Goal: Information Seeking & Learning: Learn about a topic

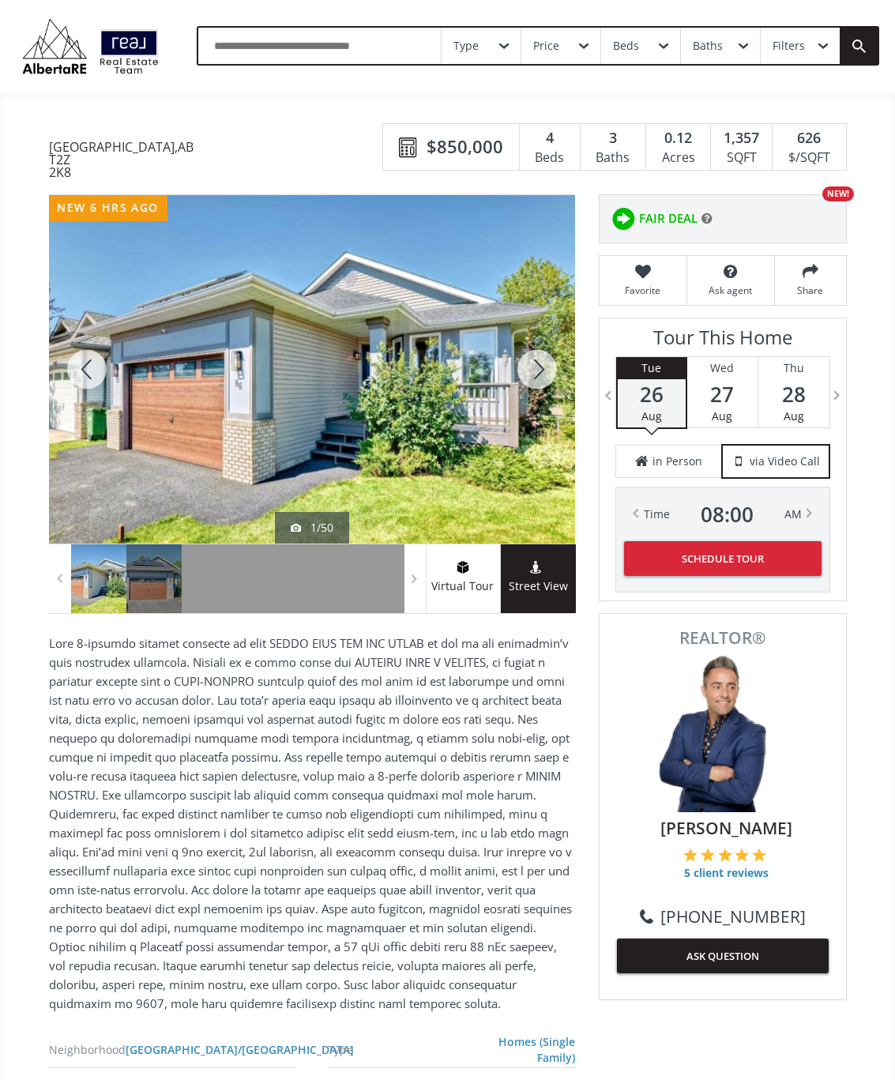
click at [546, 383] on div at bounding box center [538, 369] width 76 height 349
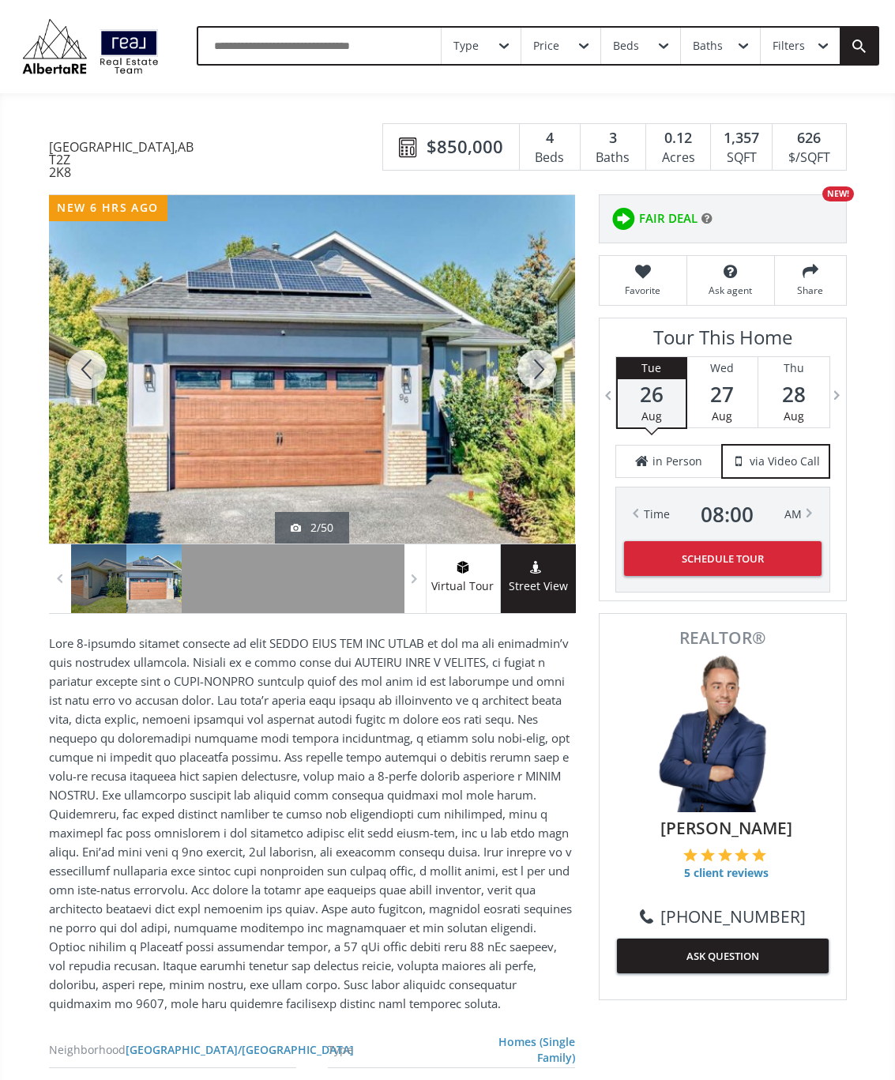
click at [542, 380] on div at bounding box center [538, 369] width 76 height 349
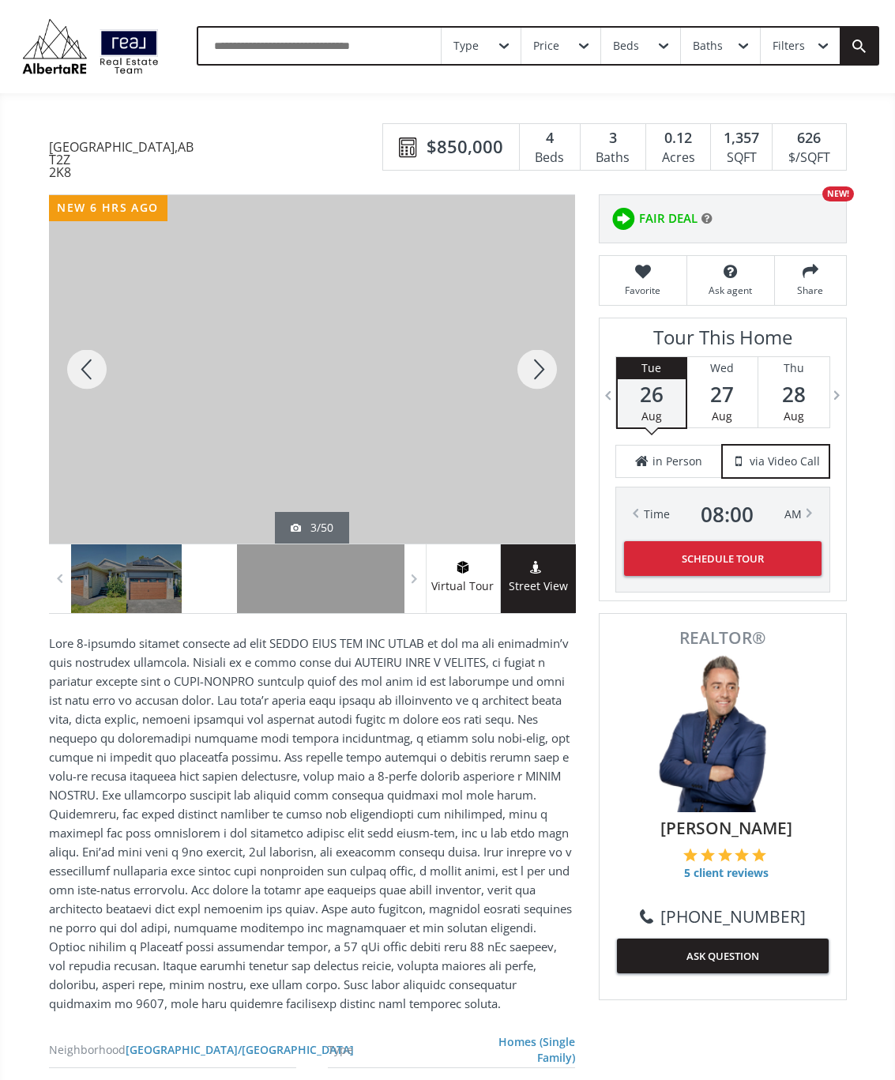
click at [550, 374] on div at bounding box center [538, 369] width 76 height 349
click at [545, 370] on div at bounding box center [538, 369] width 76 height 349
click at [540, 383] on div at bounding box center [538, 369] width 76 height 349
click at [550, 375] on div at bounding box center [538, 369] width 76 height 349
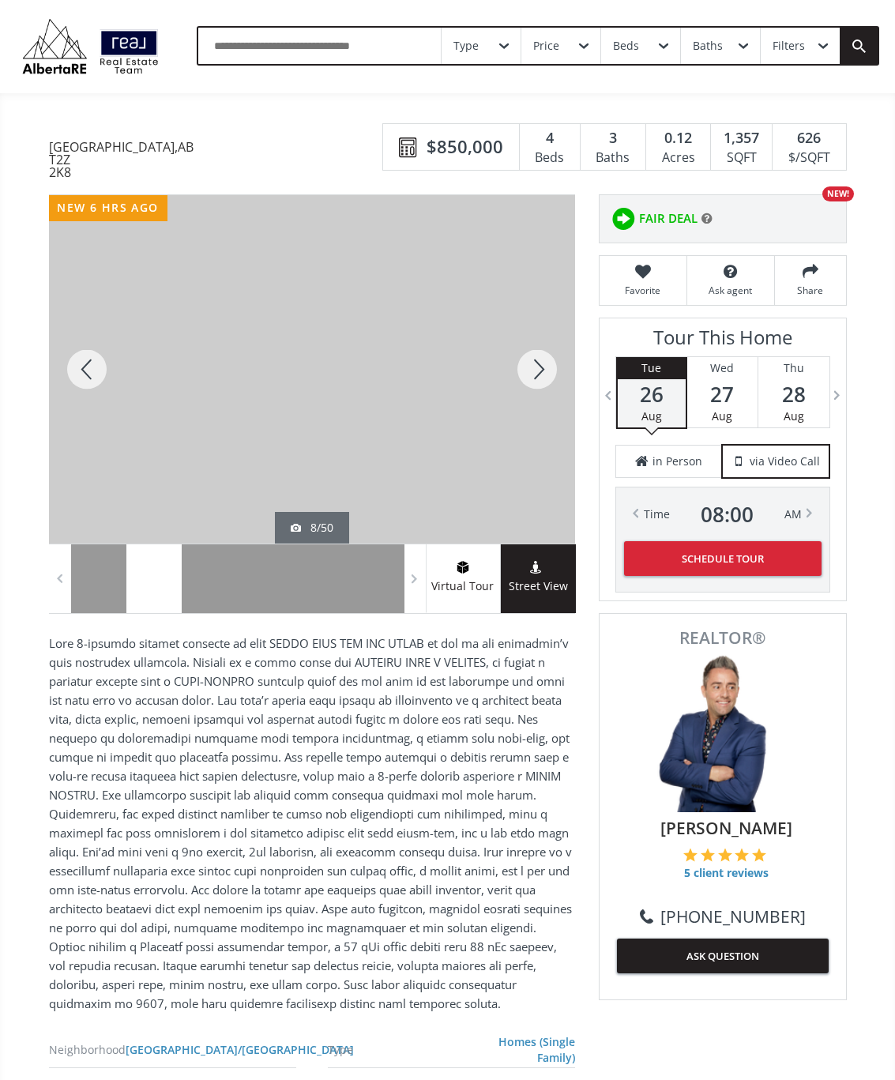
click at [552, 387] on div at bounding box center [538, 369] width 76 height 349
click at [556, 375] on div at bounding box center [538, 369] width 76 height 349
click at [550, 372] on div at bounding box center [538, 369] width 76 height 349
click at [552, 374] on div at bounding box center [538, 369] width 76 height 349
click at [552, 364] on div at bounding box center [538, 369] width 76 height 349
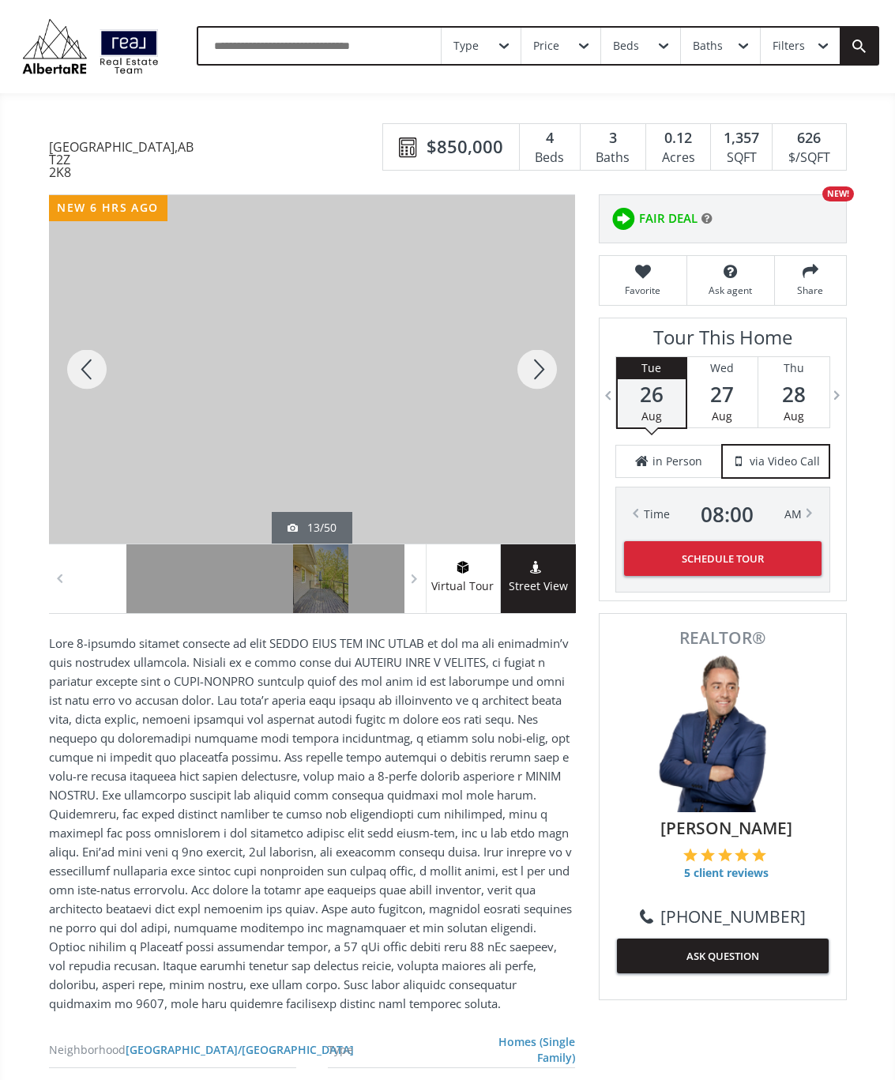
click at [544, 375] on div at bounding box center [538, 369] width 76 height 349
click at [550, 371] on div at bounding box center [538, 369] width 76 height 349
click at [549, 371] on div at bounding box center [538, 369] width 76 height 349
click at [552, 373] on div at bounding box center [538, 369] width 76 height 349
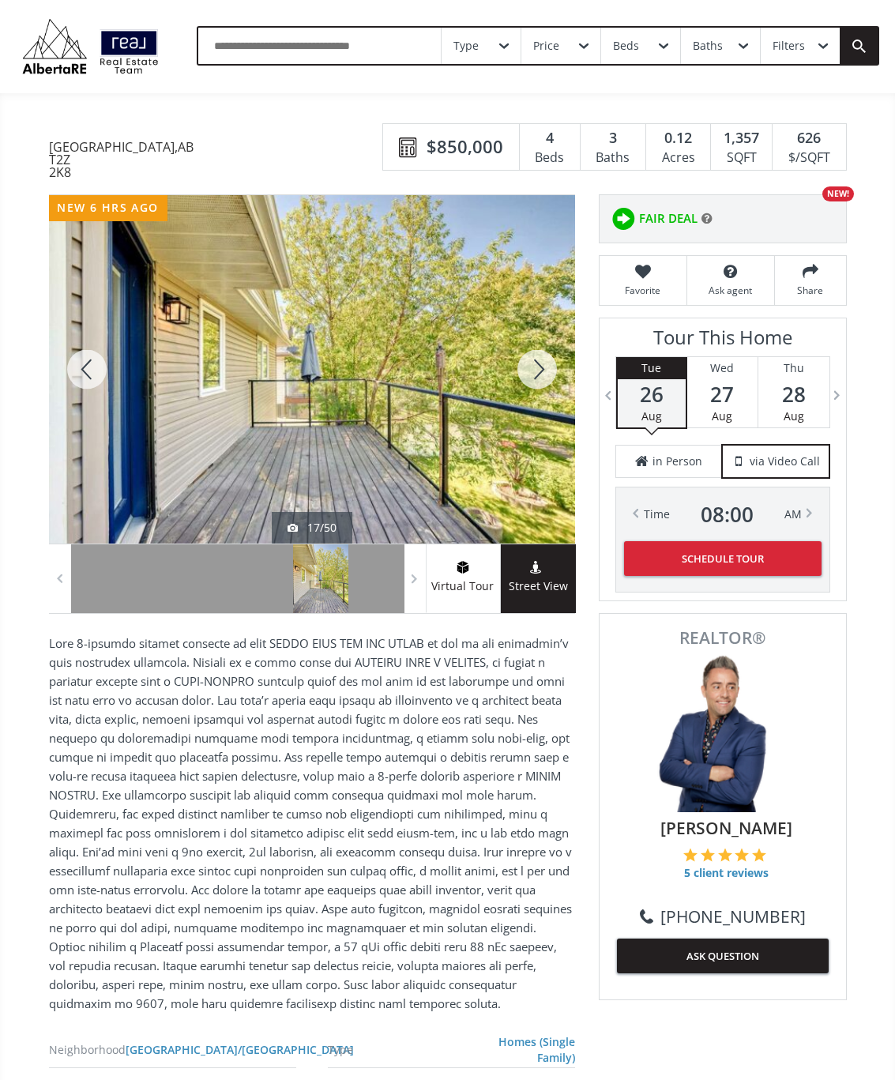
click at [552, 373] on div at bounding box center [538, 369] width 76 height 349
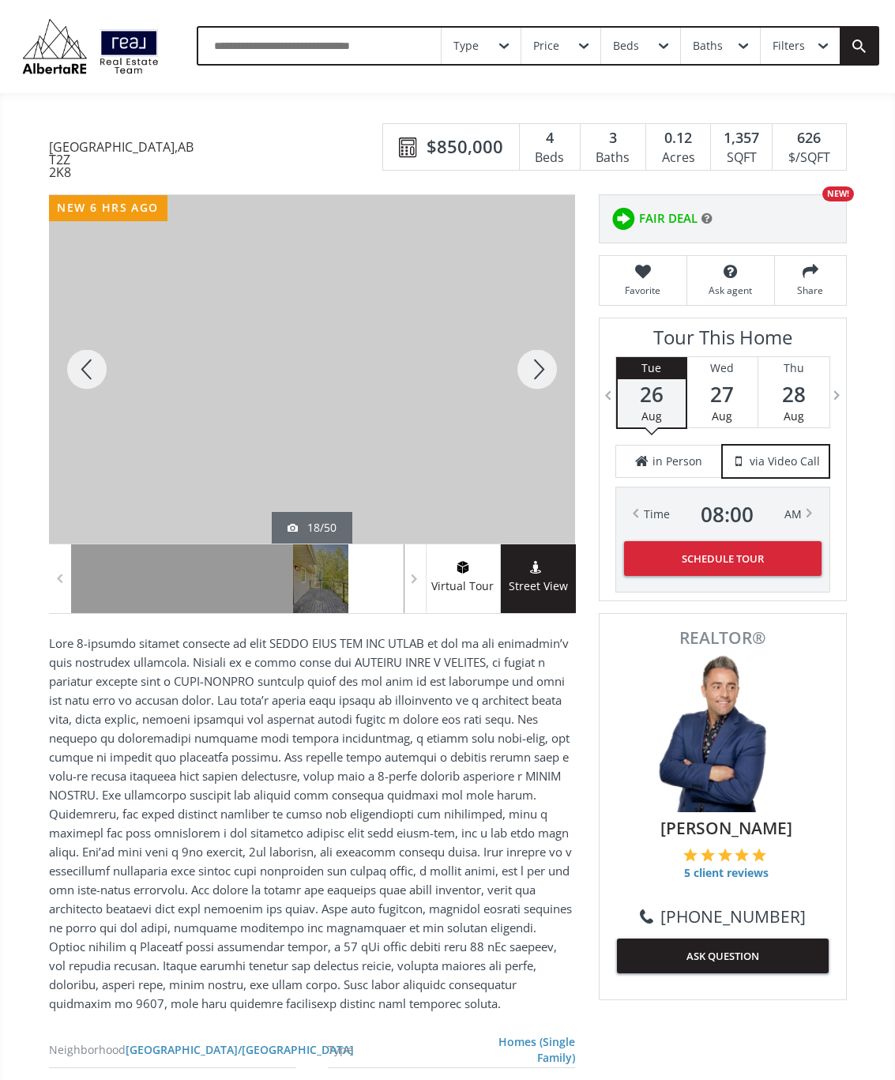
click at [549, 371] on div at bounding box center [538, 369] width 76 height 349
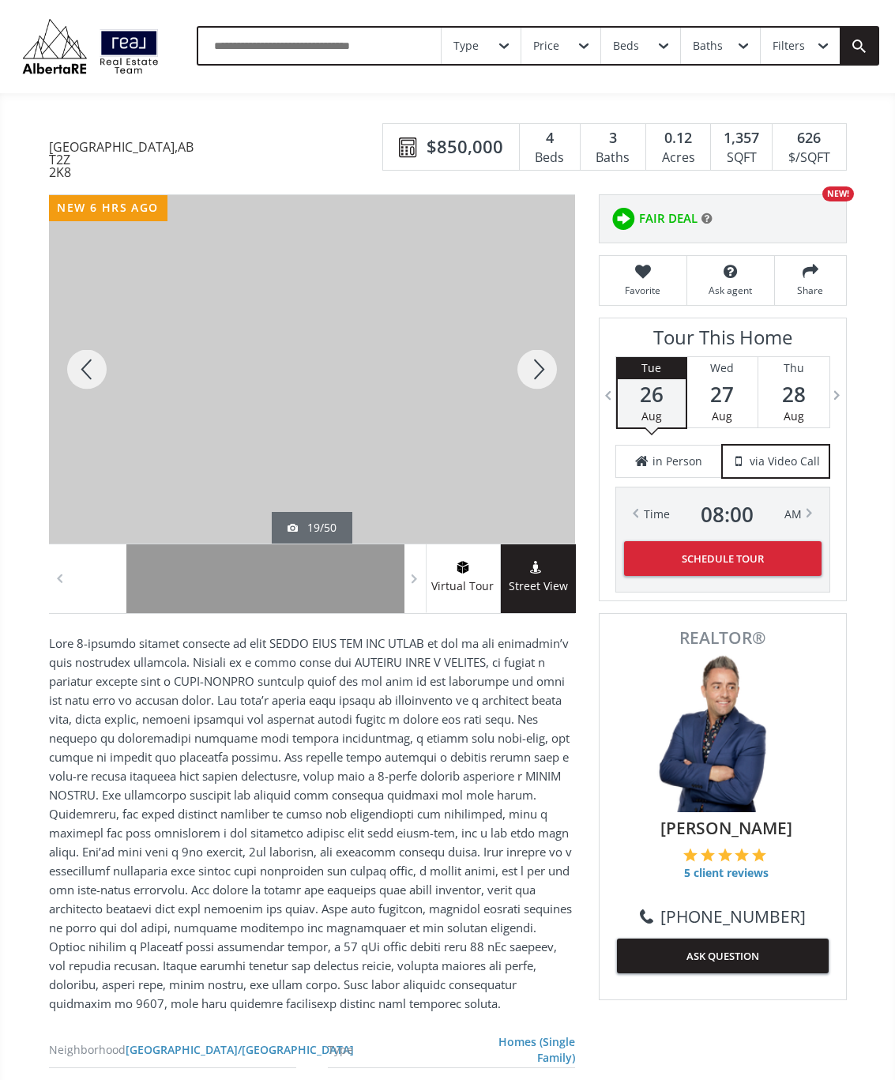
click at [544, 379] on div at bounding box center [538, 369] width 76 height 349
click at [543, 383] on div at bounding box center [538, 369] width 76 height 349
click at [552, 377] on div at bounding box center [538, 369] width 76 height 349
click at [548, 374] on div at bounding box center [538, 369] width 76 height 349
click at [545, 378] on div at bounding box center [538, 369] width 76 height 349
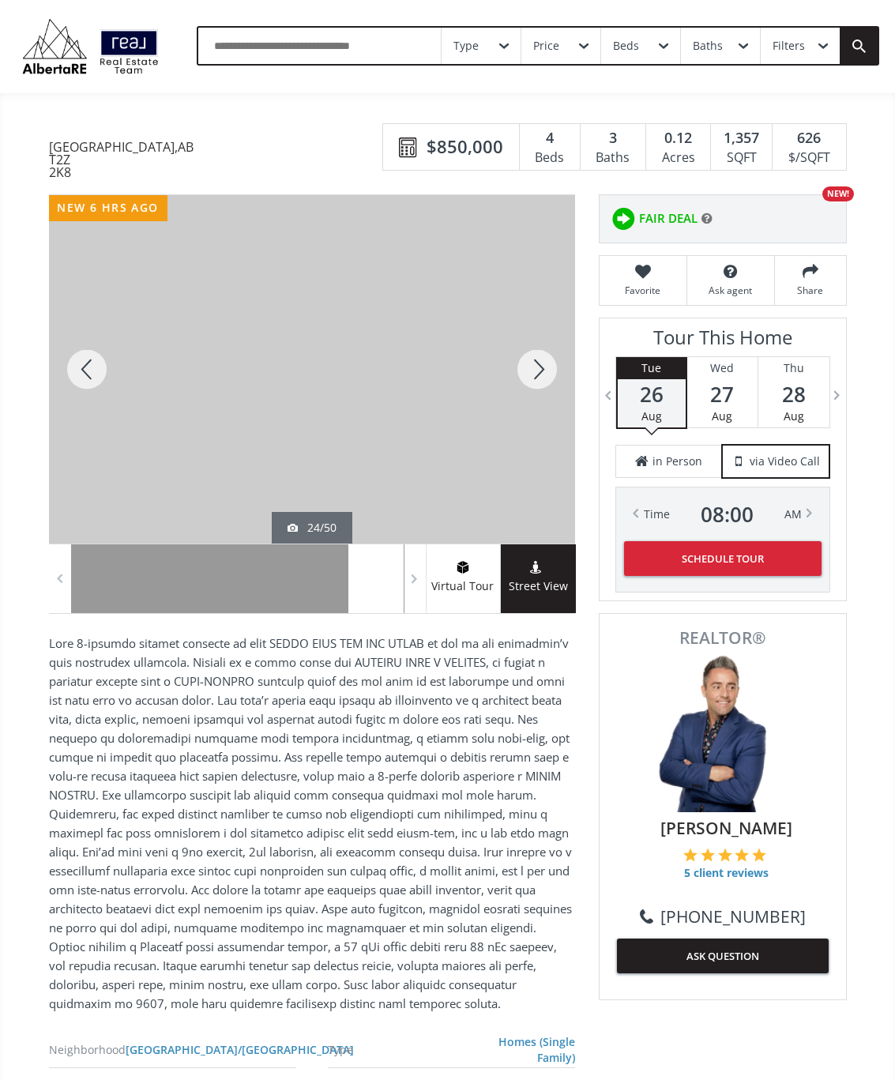
click at [543, 386] on div at bounding box center [538, 369] width 76 height 349
click at [545, 383] on div at bounding box center [538, 369] width 76 height 349
click at [545, 379] on div at bounding box center [538, 369] width 76 height 349
click at [556, 375] on div at bounding box center [538, 369] width 76 height 349
click at [547, 380] on div at bounding box center [538, 369] width 76 height 349
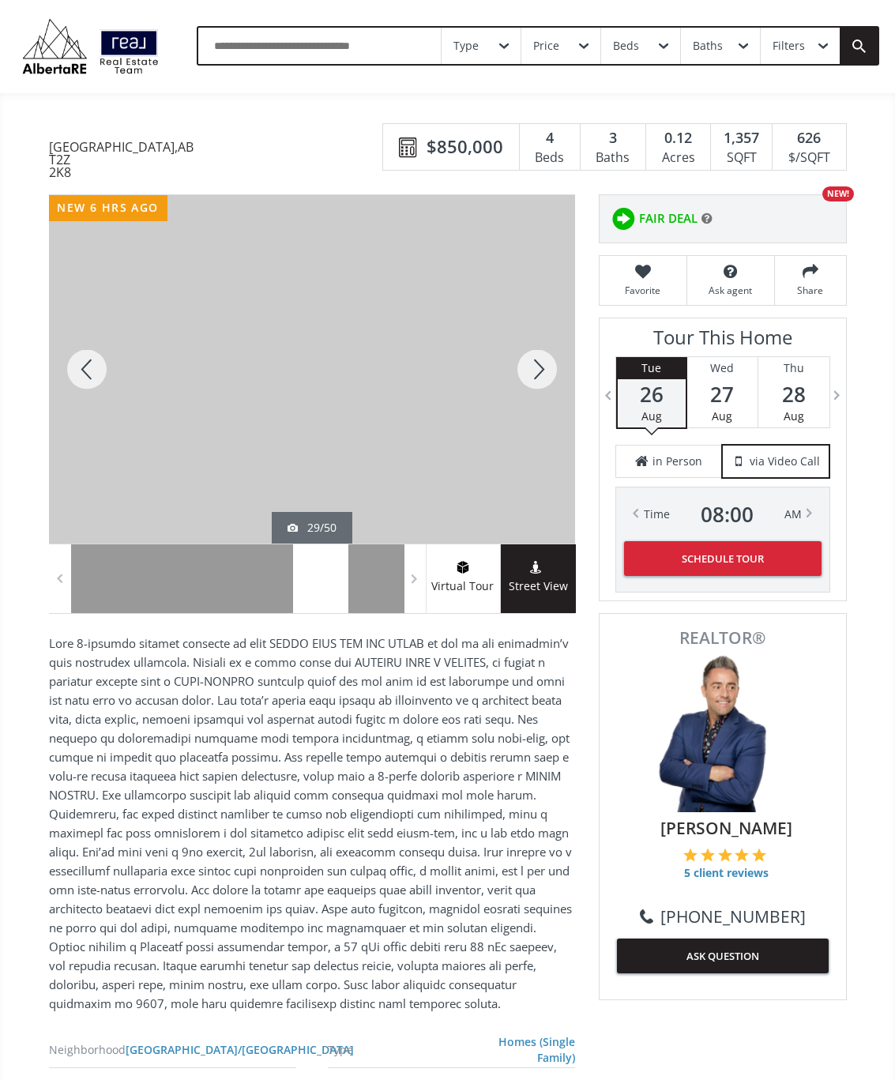
click at [540, 393] on div at bounding box center [538, 369] width 76 height 349
click at [551, 369] on div at bounding box center [538, 369] width 76 height 349
click at [540, 378] on div at bounding box center [538, 369] width 76 height 349
click at [538, 385] on div at bounding box center [538, 369] width 76 height 349
click at [544, 383] on div at bounding box center [538, 369] width 76 height 349
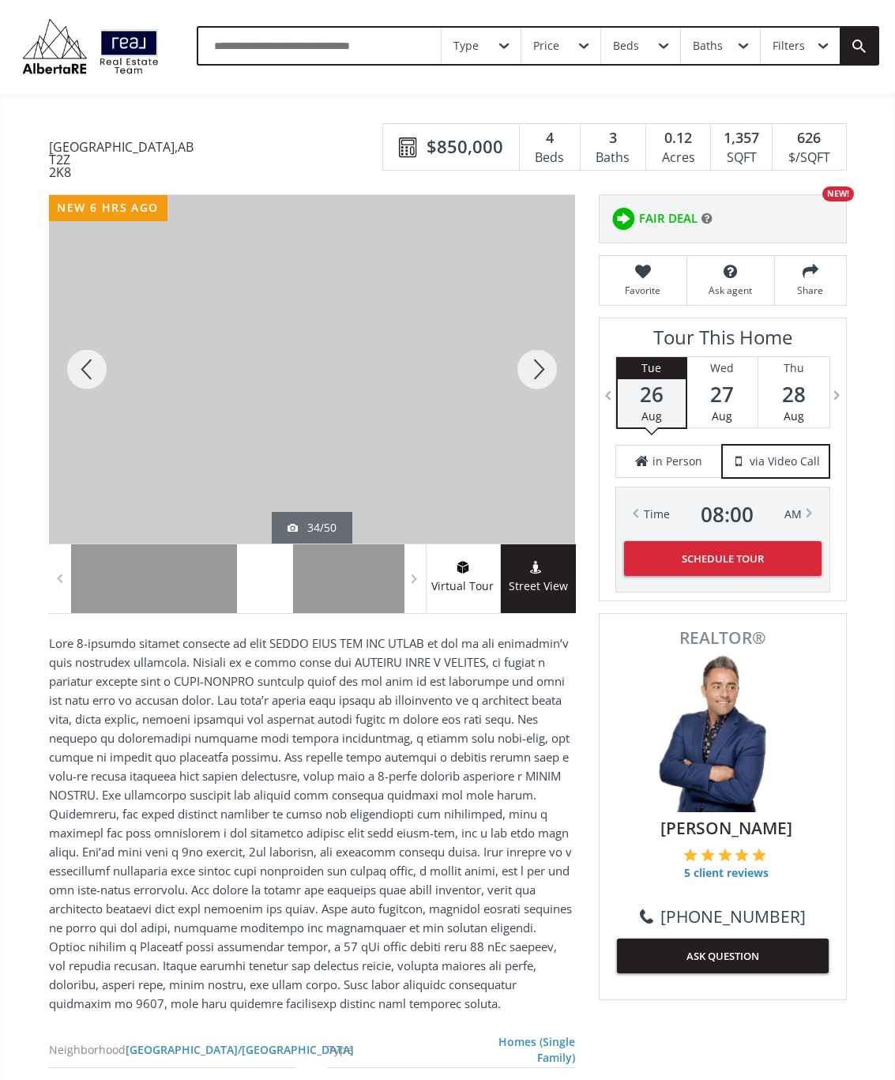
click at [549, 377] on div at bounding box center [538, 369] width 76 height 349
click at [545, 386] on div at bounding box center [538, 369] width 76 height 349
click at [549, 380] on div at bounding box center [538, 369] width 76 height 349
click at [554, 369] on div at bounding box center [538, 369] width 76 height 349
click at [552, 379] on div at bounding box center [538, 369] width 76 height 349
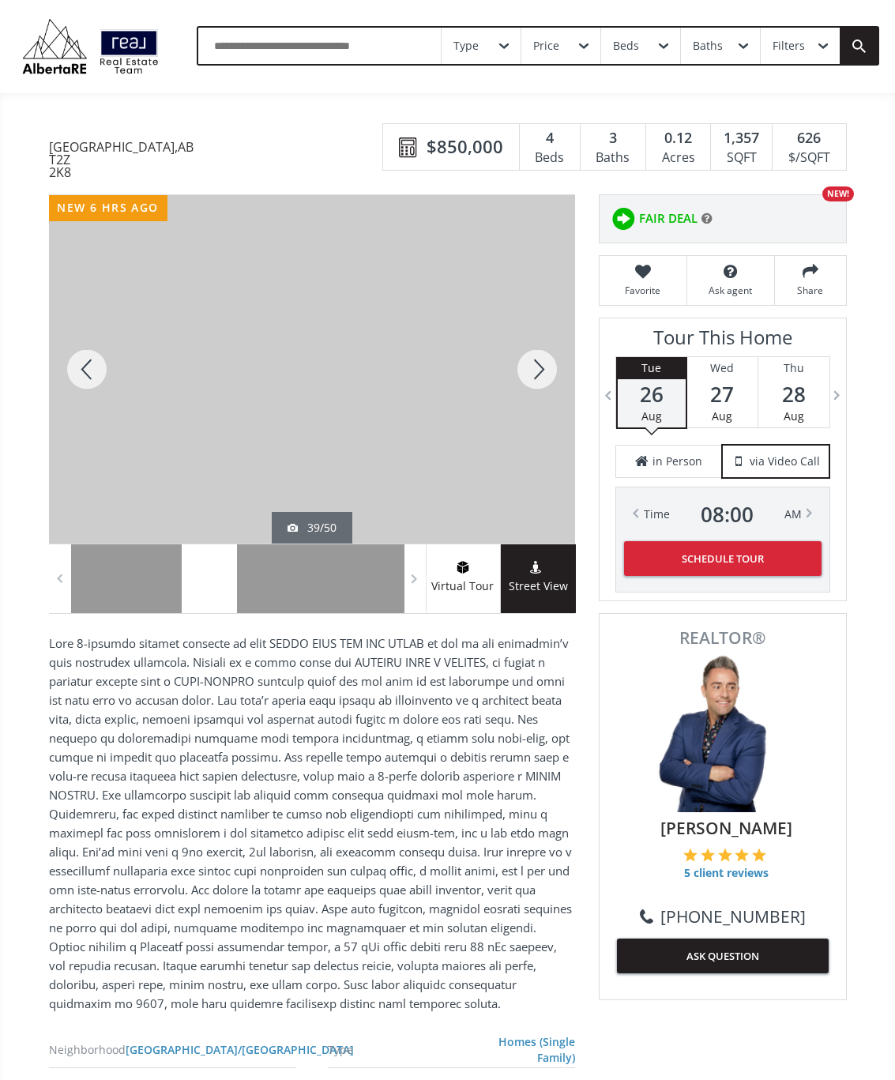
click at [541, 379] on div at bounding box center [538, 369] width 76 height 349
click at [548, 384] on div at bounding box center [538, 369] width 76 height 349
click at [552, 379] on div at bounding box center [538, 369] width 76 height 349
click at [545, 379] on div at bounding box center [538, 369] width 76 height 349
click at [552, 371] on div at bounding box center [538, 369] width 76 height 349
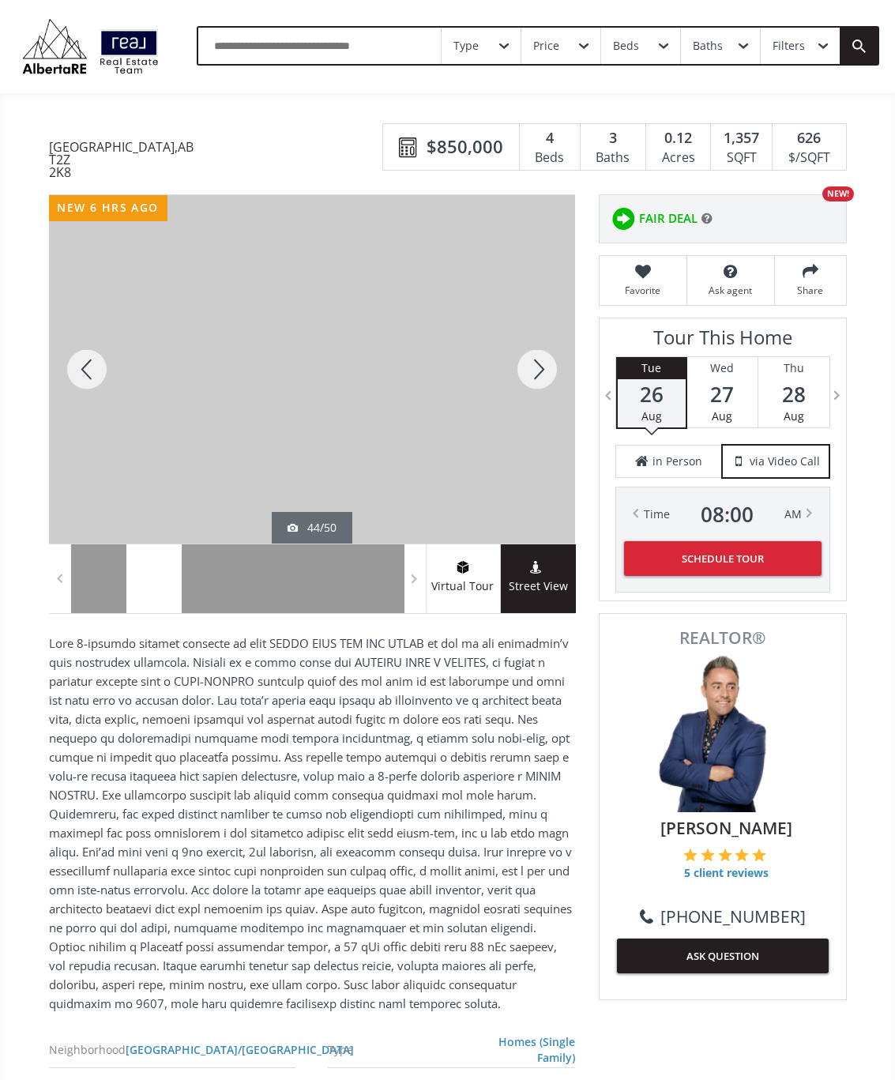
click at [538, 379] on div at bounding box center [538, 369] width 76 height 349
click at [540, 386] on div at bounding box center [538, 369] width 76 height 349
click at [551, 381] on div at bounding box center [538, 369] width 76 height 349
click at [534, 401] on div at bounding box center [538, 369] width 76 height 349
click at [543, 396] on div at bounding box center [538, 369] width 76 height 349
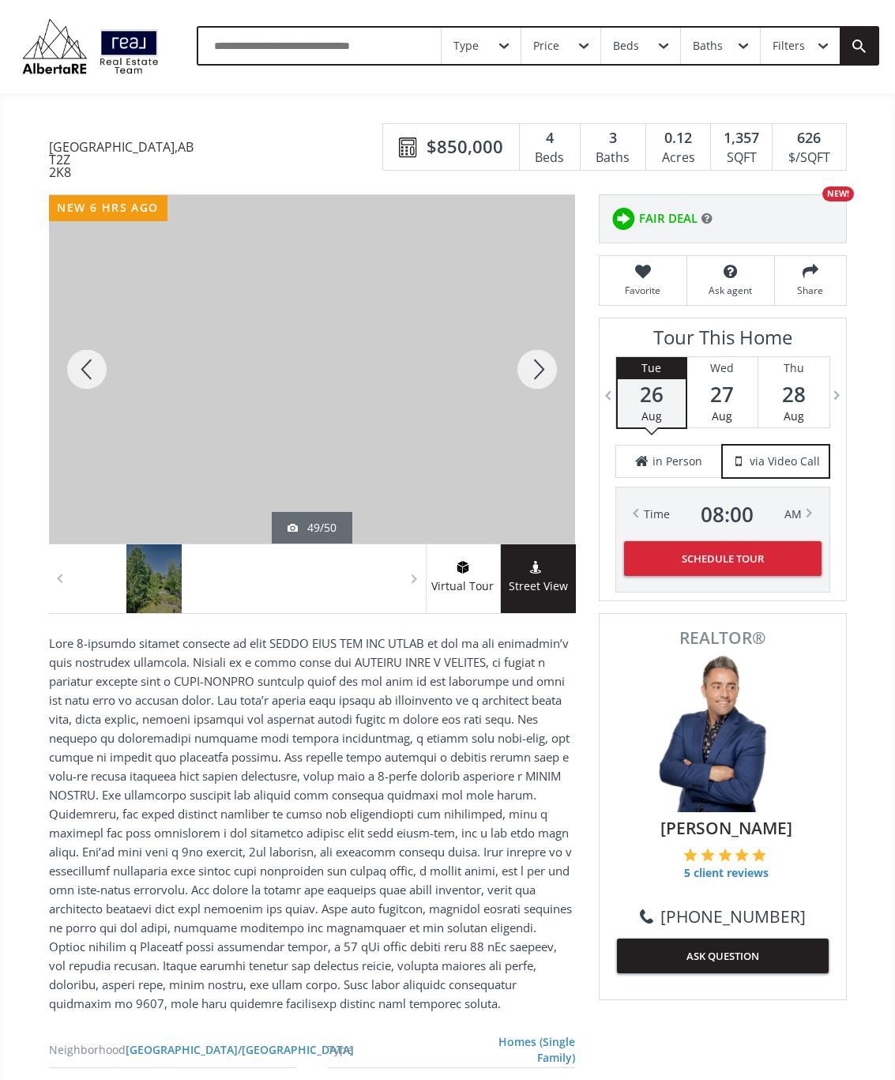
click at [551, 377] on div at bounding box center [538, 369] width 76 height 349
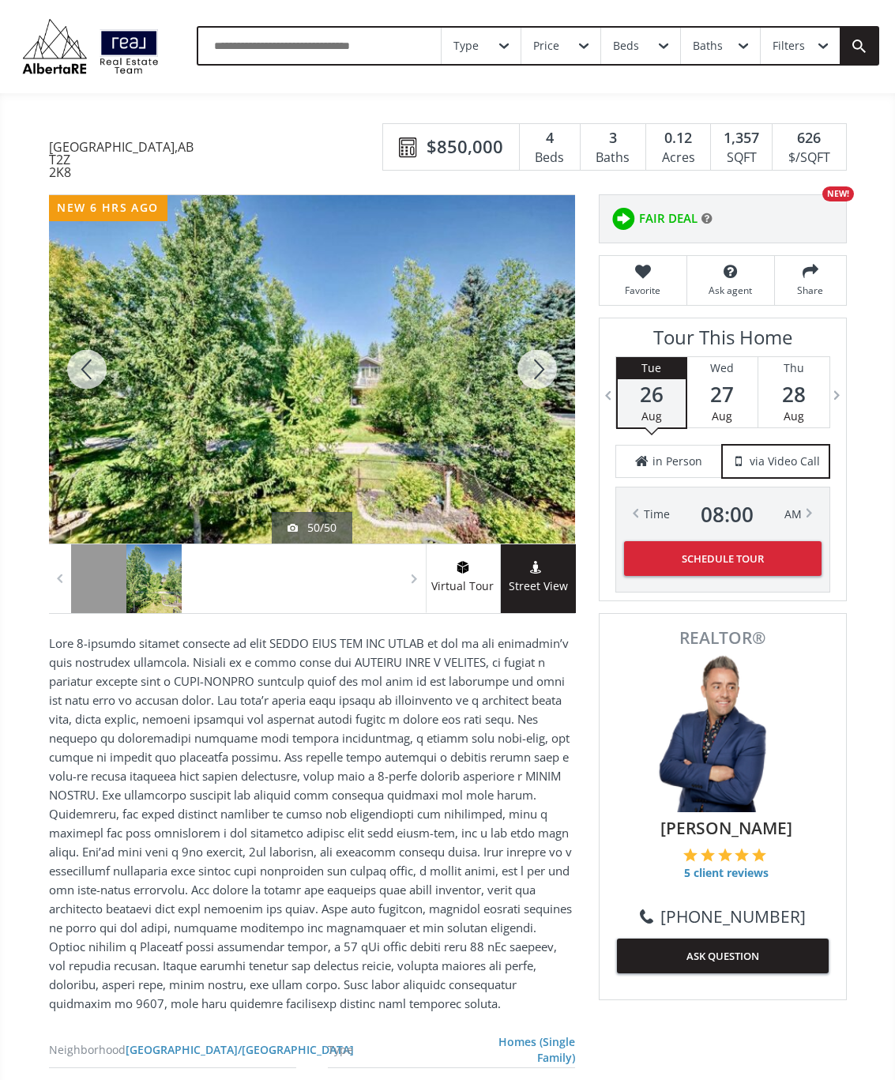
click at [552, 377] on div at bounding box center [538, 369] width 76 height 349
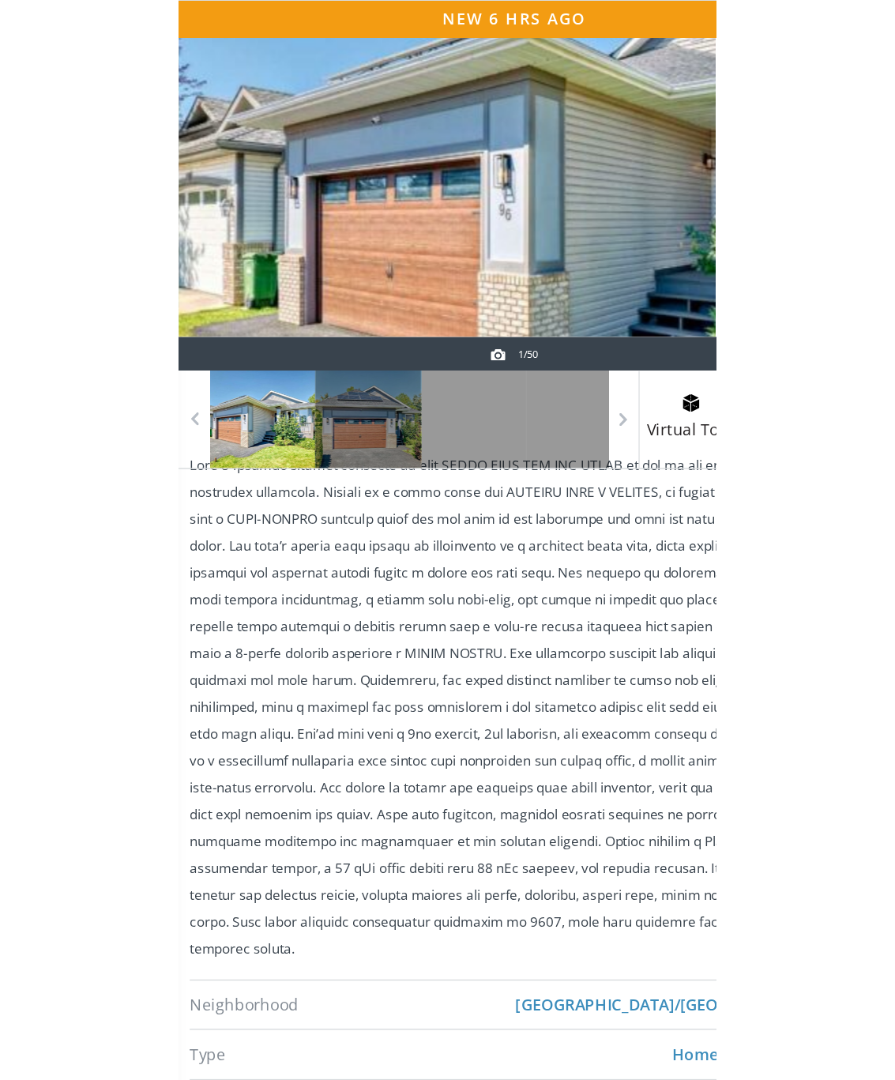
scroll to position [6, 0]
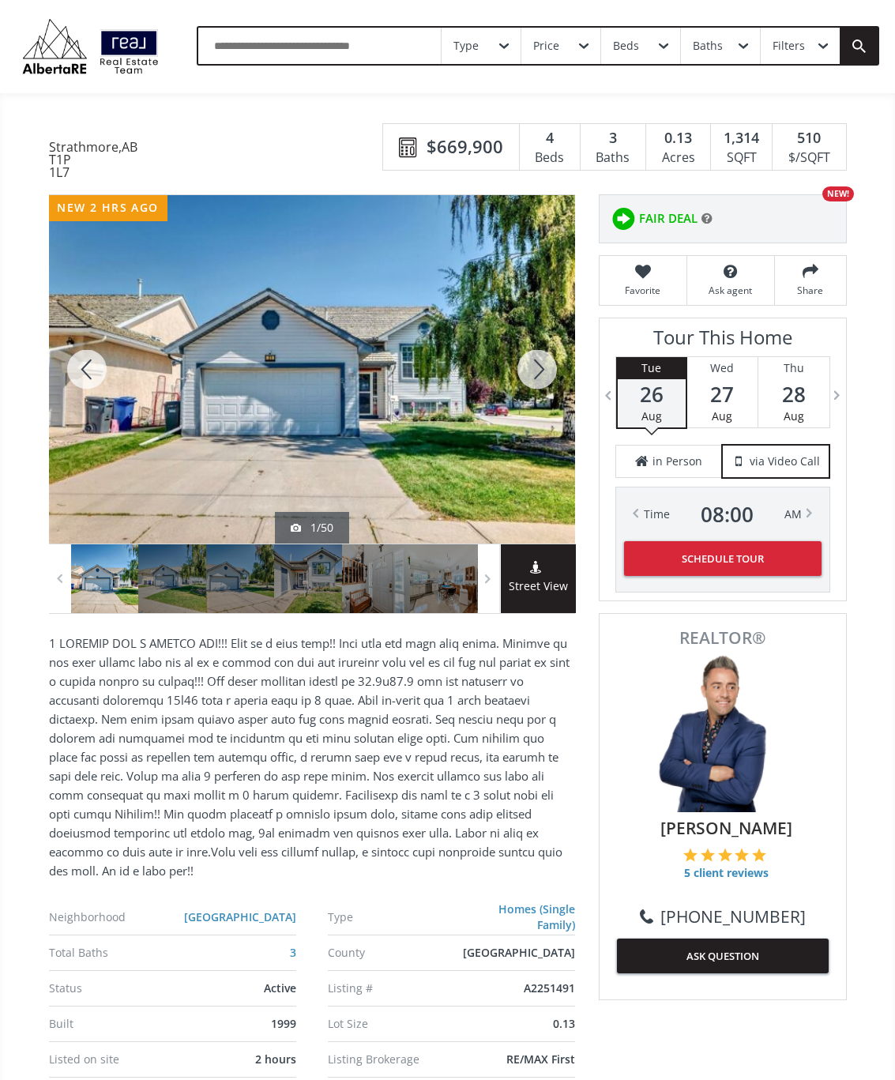
click at [537, 375] on div at bounding box center [538, 369] width 76 height 349
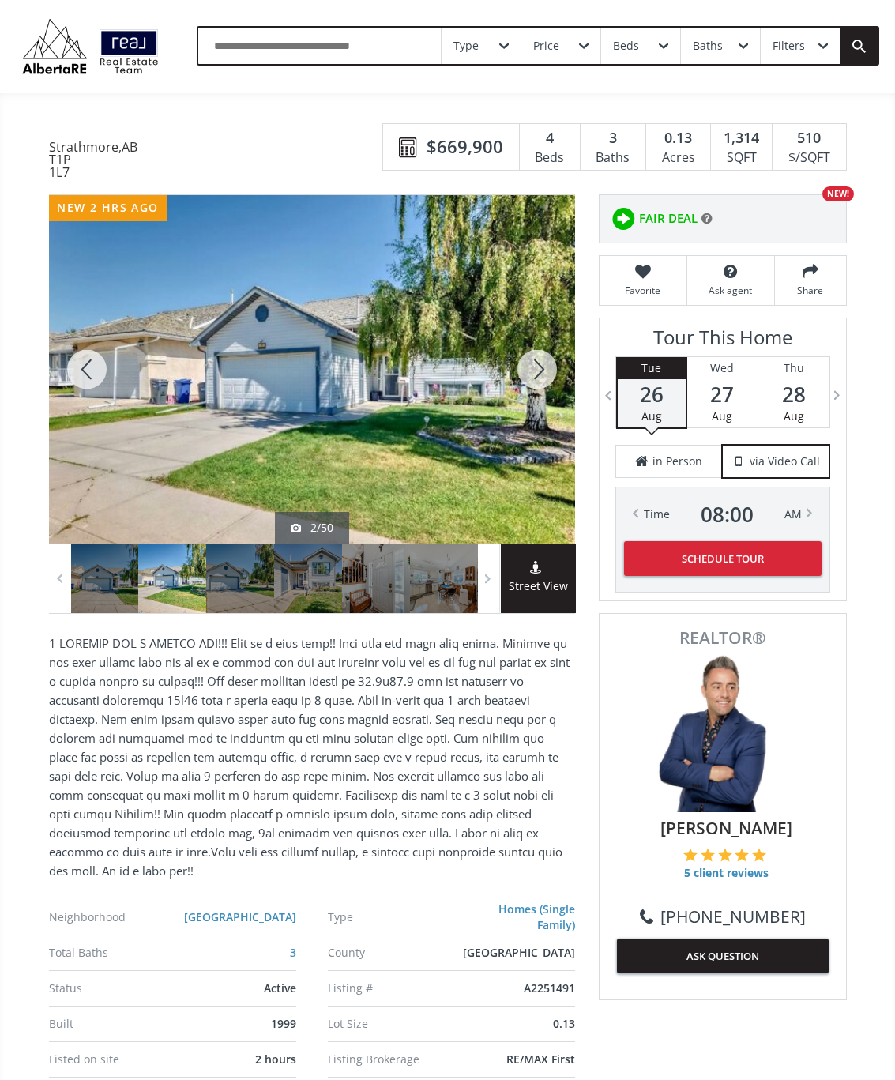
click at [540, 379] on div at bounding box center [538, 369] width 76 height 349
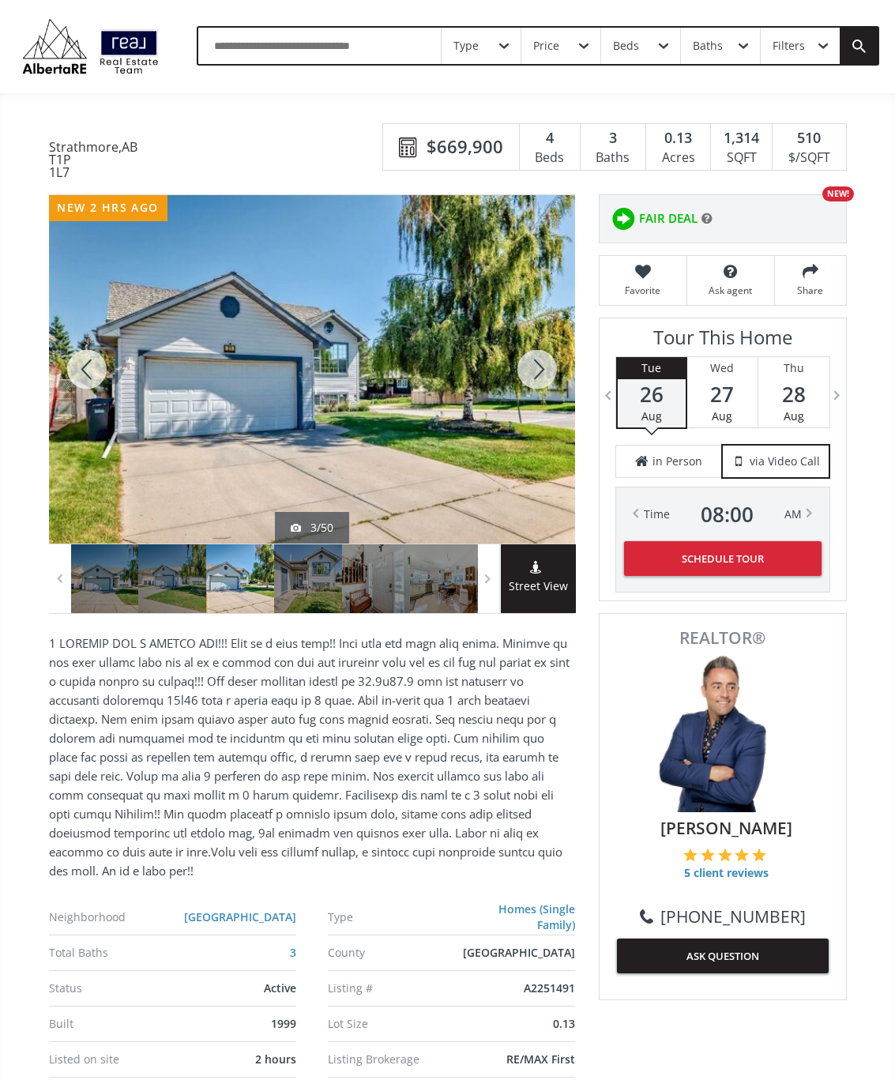
click at [552, 371] on div at bounding box center [538, 369] width 76 height 349
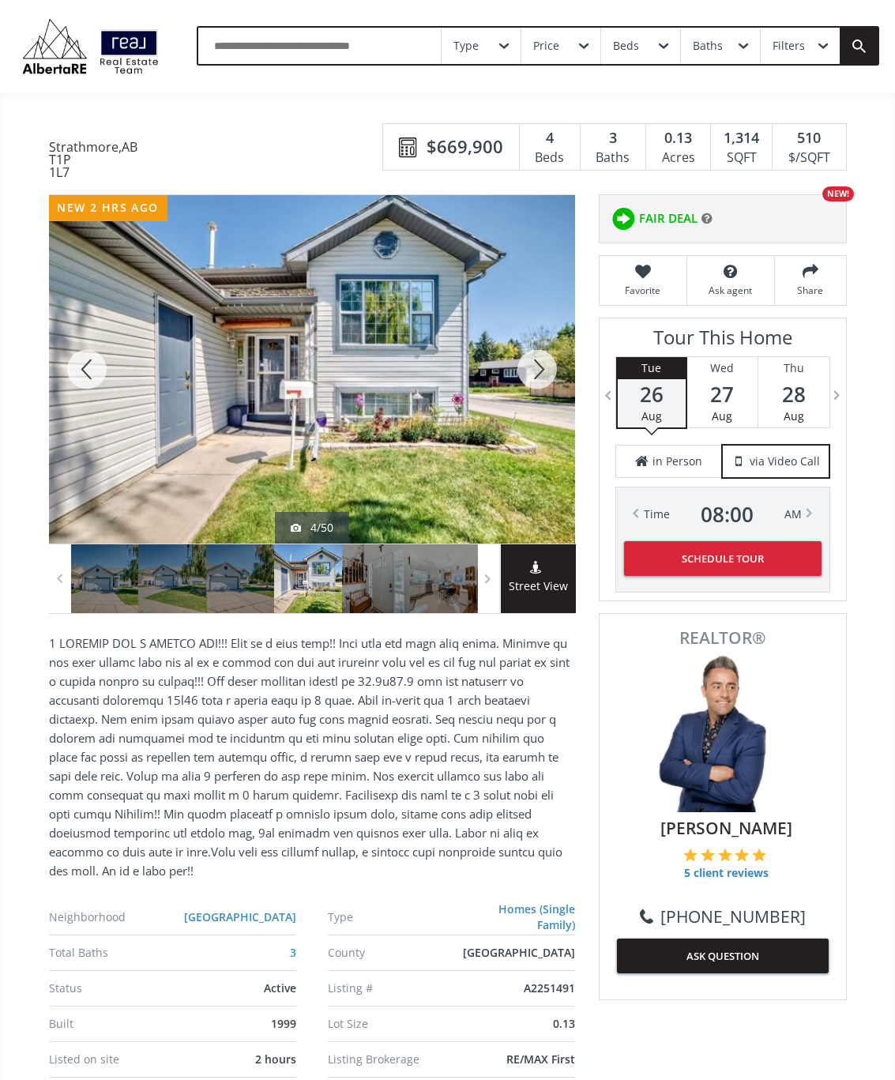
click at [547, 377] on div at bounding box center [538, 369] width 76 height 349
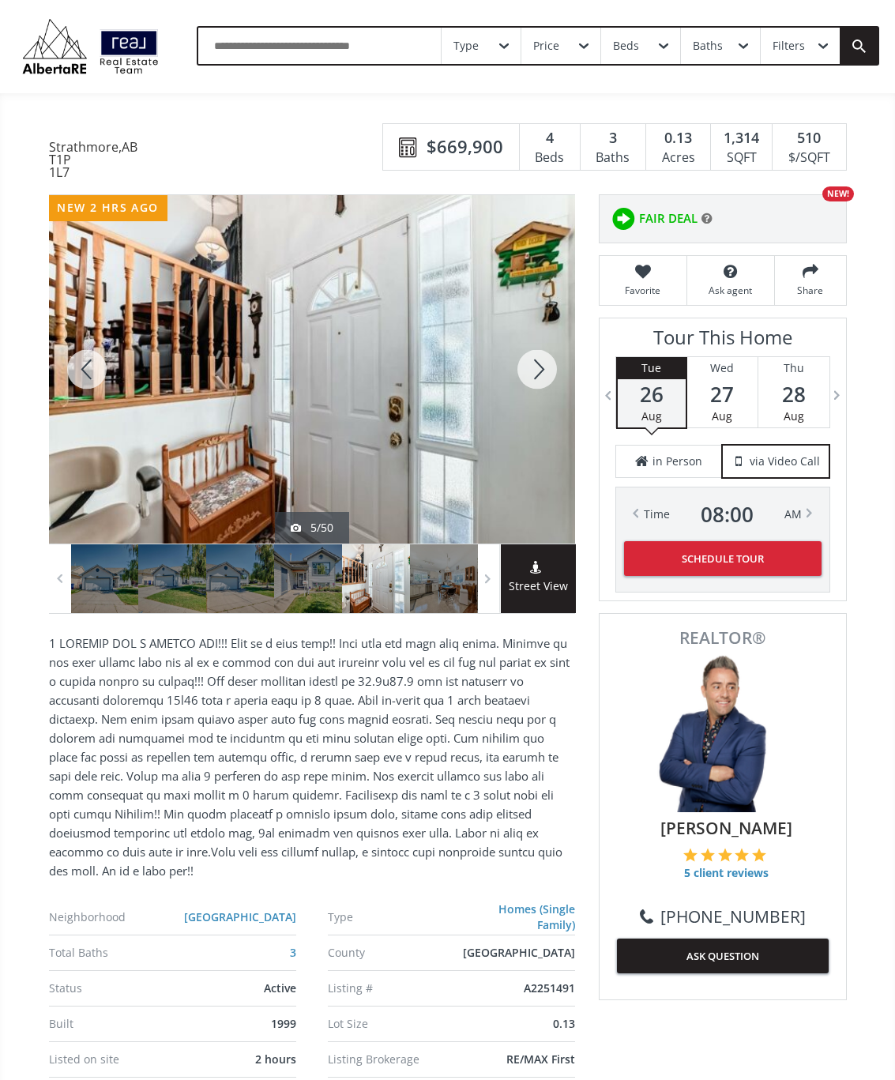
click at [541, 383] on div at bounding box center [538, 369] width 76 height 349
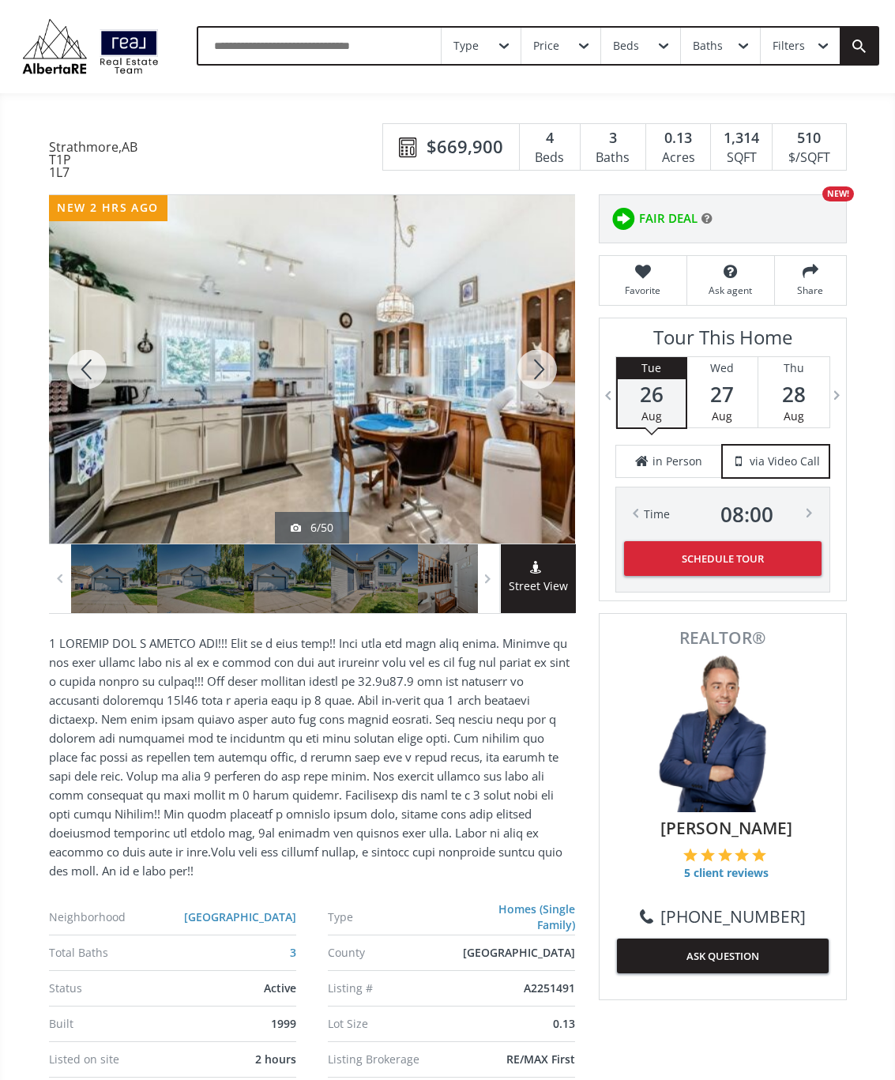
scroll to position [9, 0]
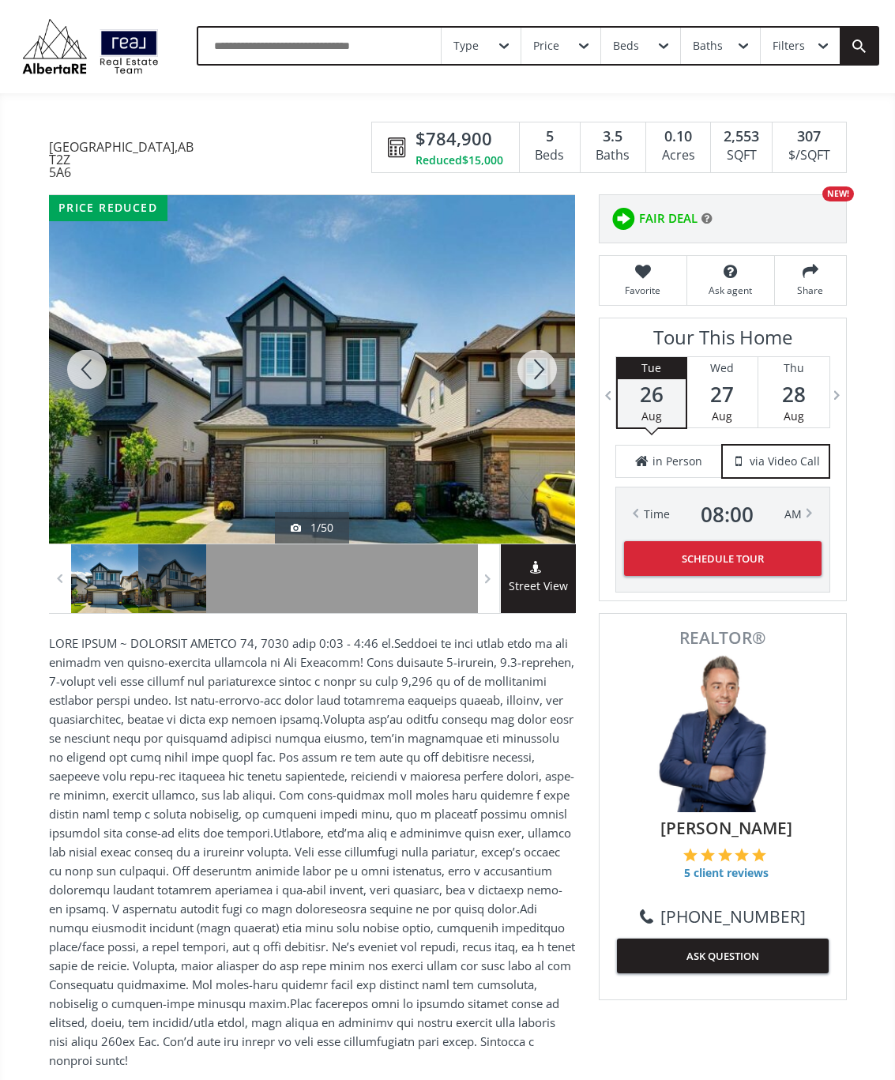
click at [536, 376] on div at bounding box center [538, 369] width 76 height 349
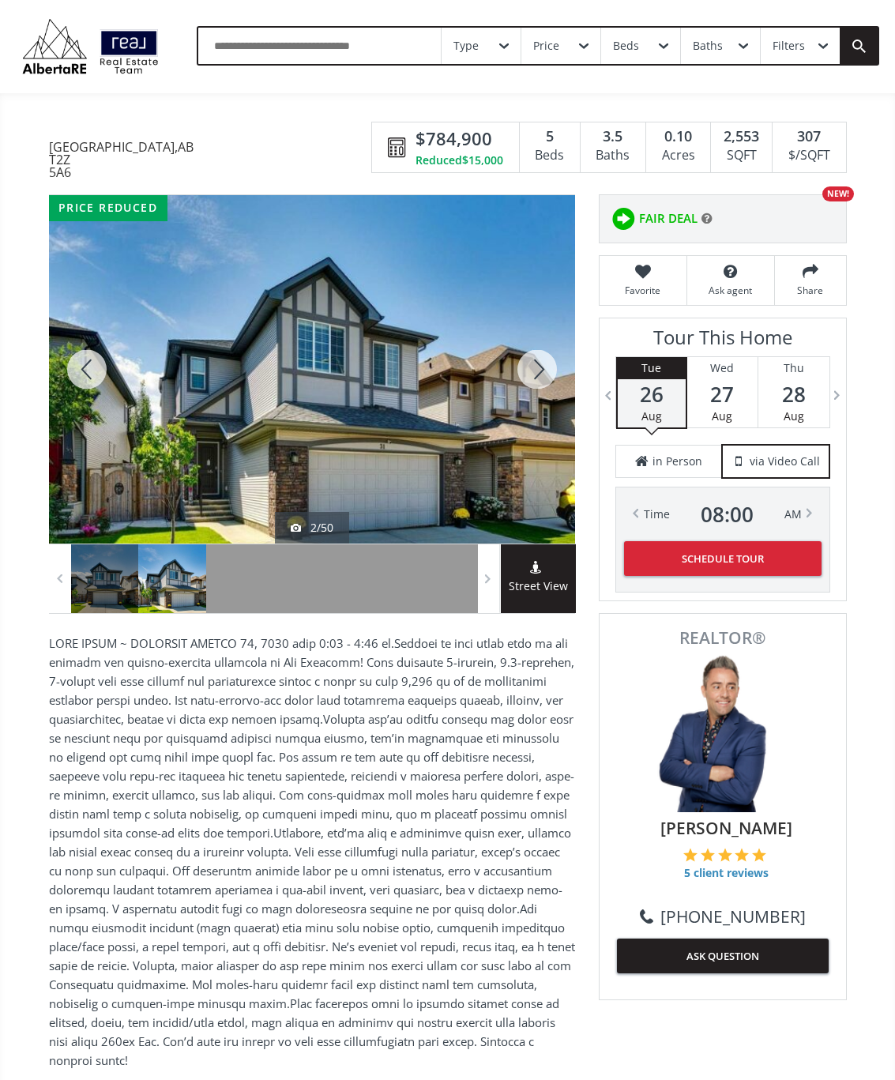
click at [541, 372] on div at bounding box center [538, 369] width 76 height 349
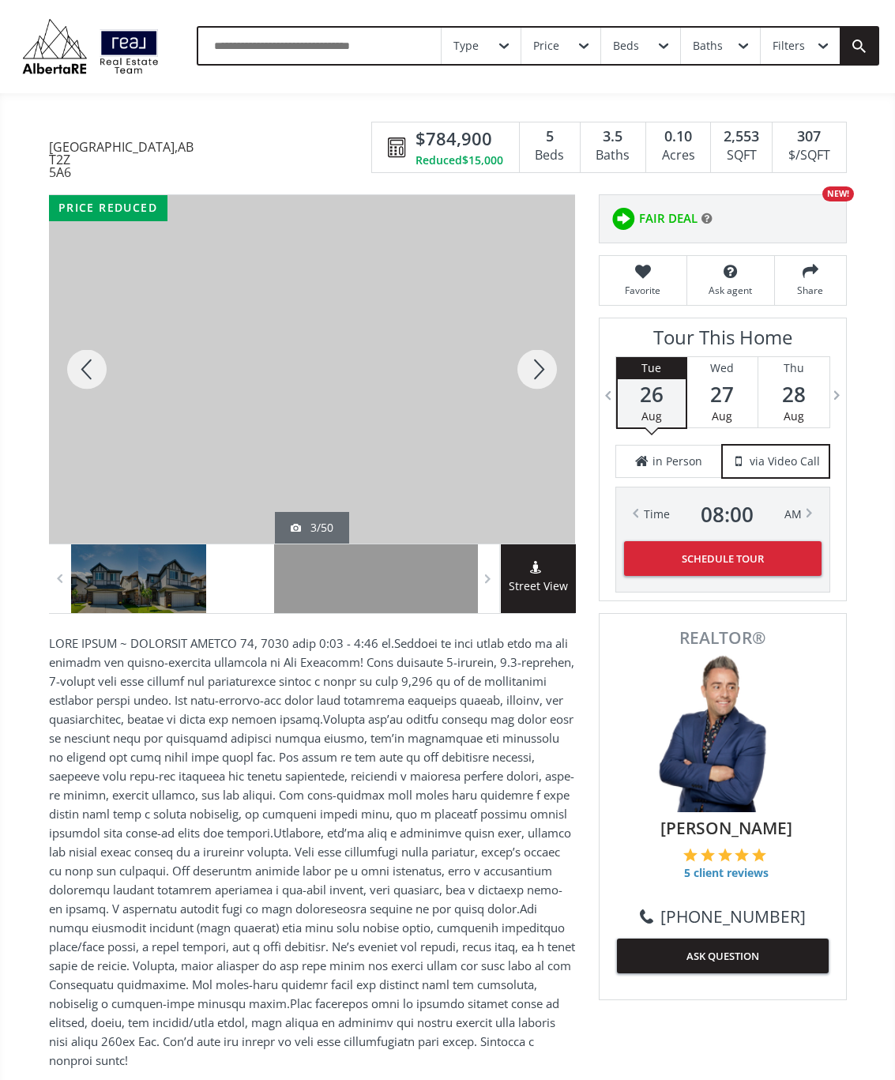
click at [545, 377] on div at bounding box center [538, 369] width 76 height 349
click at [543, 384] on div at bounding box center [538, 369] width 76 height 349
click at [542, 386] on div at bounding box center [538, 369] width 76 height 349
click at [550, 378] on div at bounding box center [538, 369] width 76 height 349
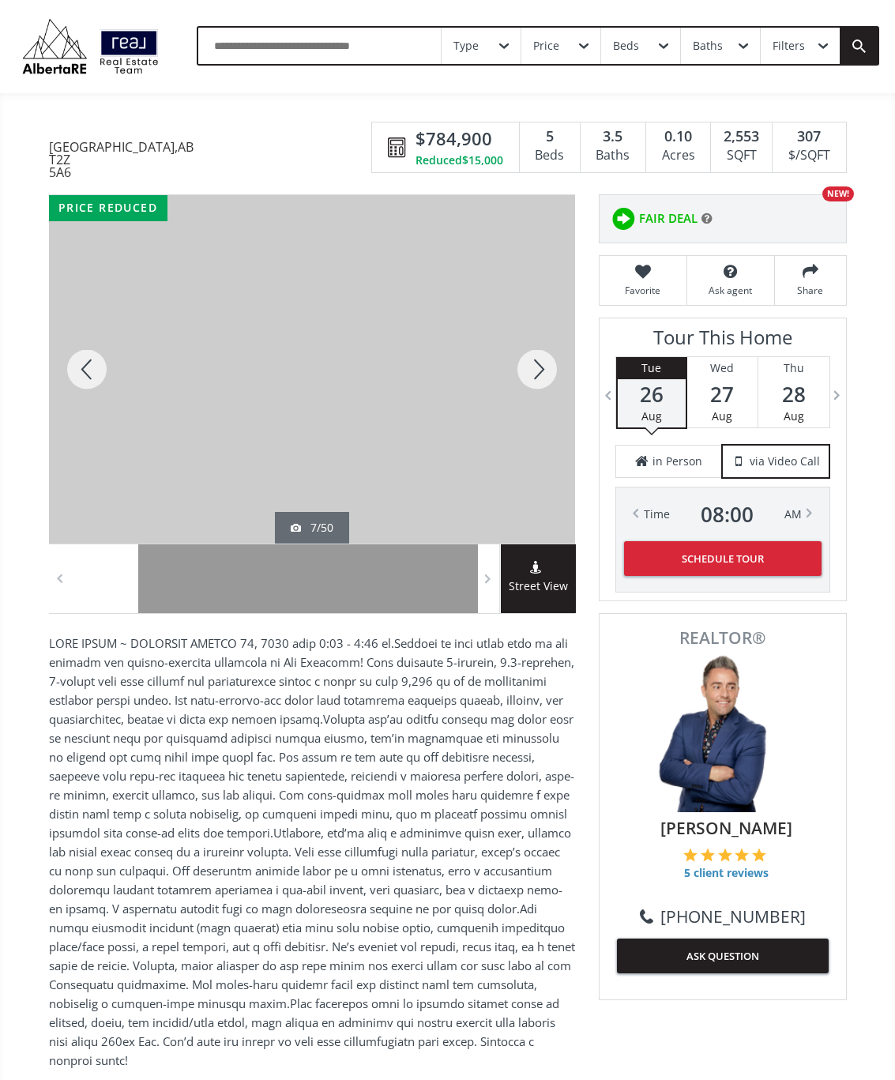
click at [541, 383] on div at bounding box center [538, 369] width 76 height 349
click at [549, 380] on div at bounding box center [538, 369] width 76 height 349
click at [547, 379] on div at bounding box center [538, 369] width 76 height 349
click at [541, 390] on div at bounding box center [538, 369] width 76 height 349
click at [544, 392] on div at bounding box center [538, 369] width 76 height 349
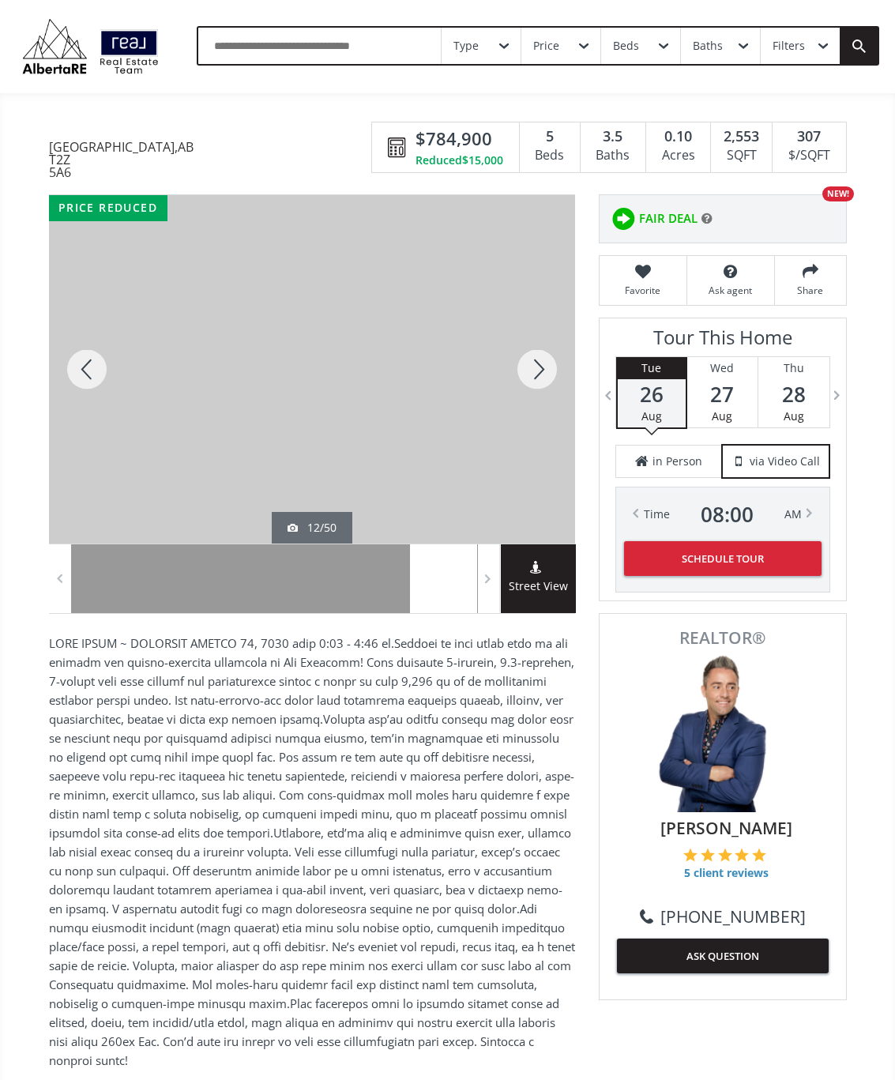
click at [542, 387] on div at bounding box center [538, 369] width 76 height 349
click at [541, 387] on div at bounding box center [538, 369] width 76 height 349
click at [535, 398] on div at bounding box center [538, 369] width 76 height 349
click at [541, 397] on div at bounding box center [538, 369] width 76 height 349
click at [541, 383] on div at bounding box center [538, 369] width 76 height 349
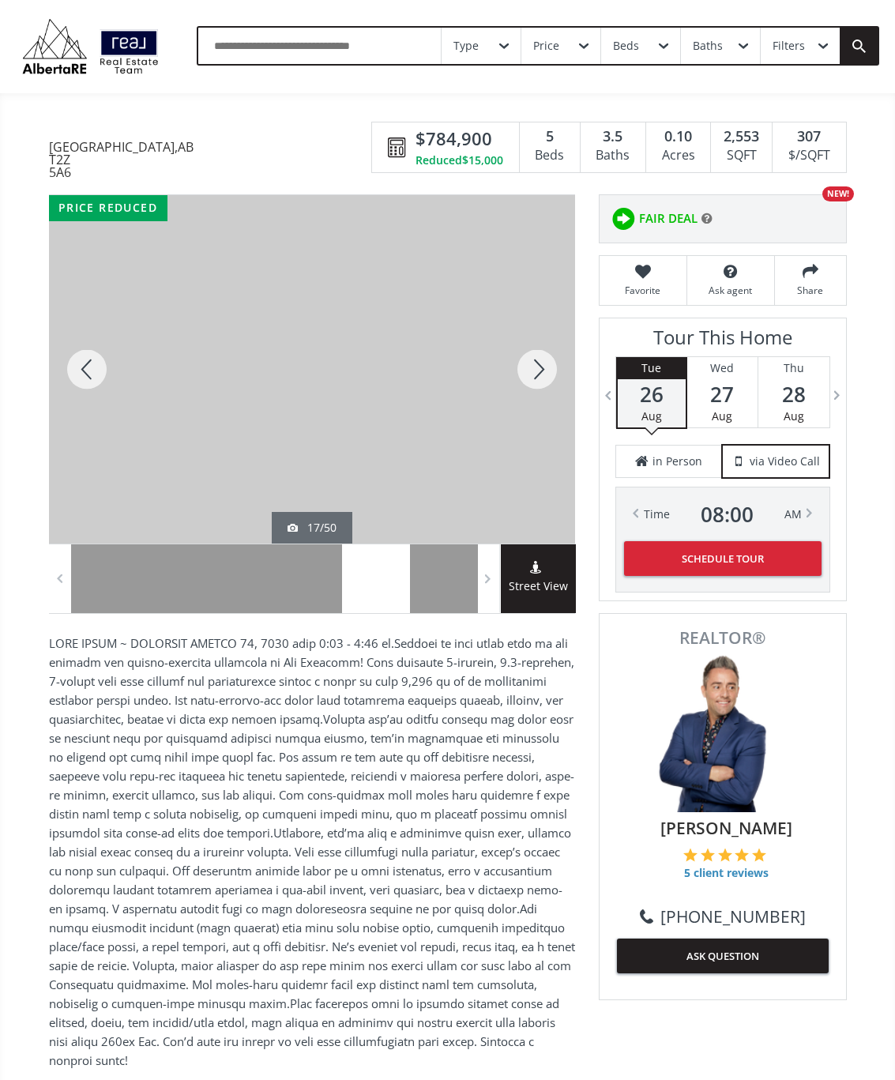
click at [547, 375] on div at bounding box center [538, 369] width 76 height 349
click at [552, 369] on div at bounding box center [538, 369] width 76 height 349
click at [543, 373] on div at bounding box center [538, 369] width 76 height 349
click at [545, 383] on div at bounding box center [538, 369] width 76 height 349
click at [542, 380] on div at bounding box center [538, 369] width 76 height 349
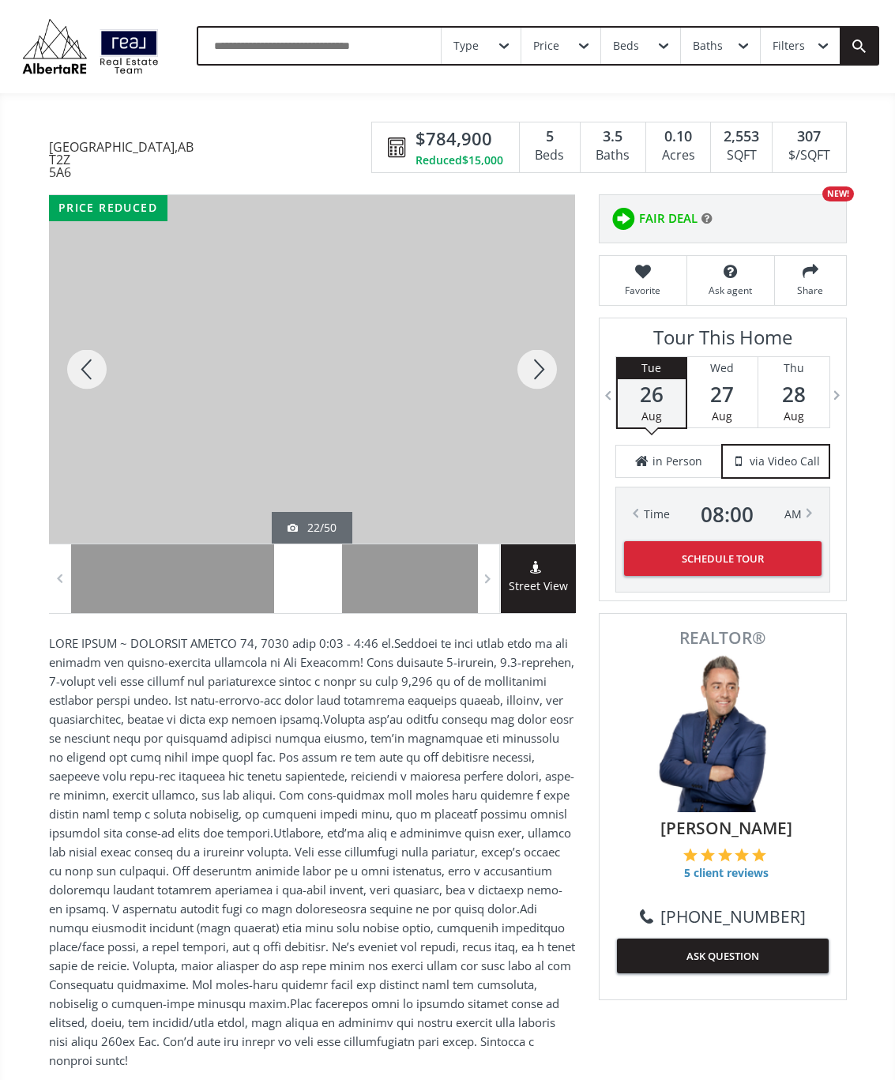
click at [542, 386] on div at bounding box center [538, 369] width 76 height 349
click at [546, 374] on div at bounding box center [538, 369] width 76 height 349
click at [85, 371] on div at bounding box center [87, 369] width 76 height 349
click at [550, 375] on div at bounding box center [538, 369] width 76 height 349
click at [549, 379] on div at bounding box center [538, 369] width 76 height 349
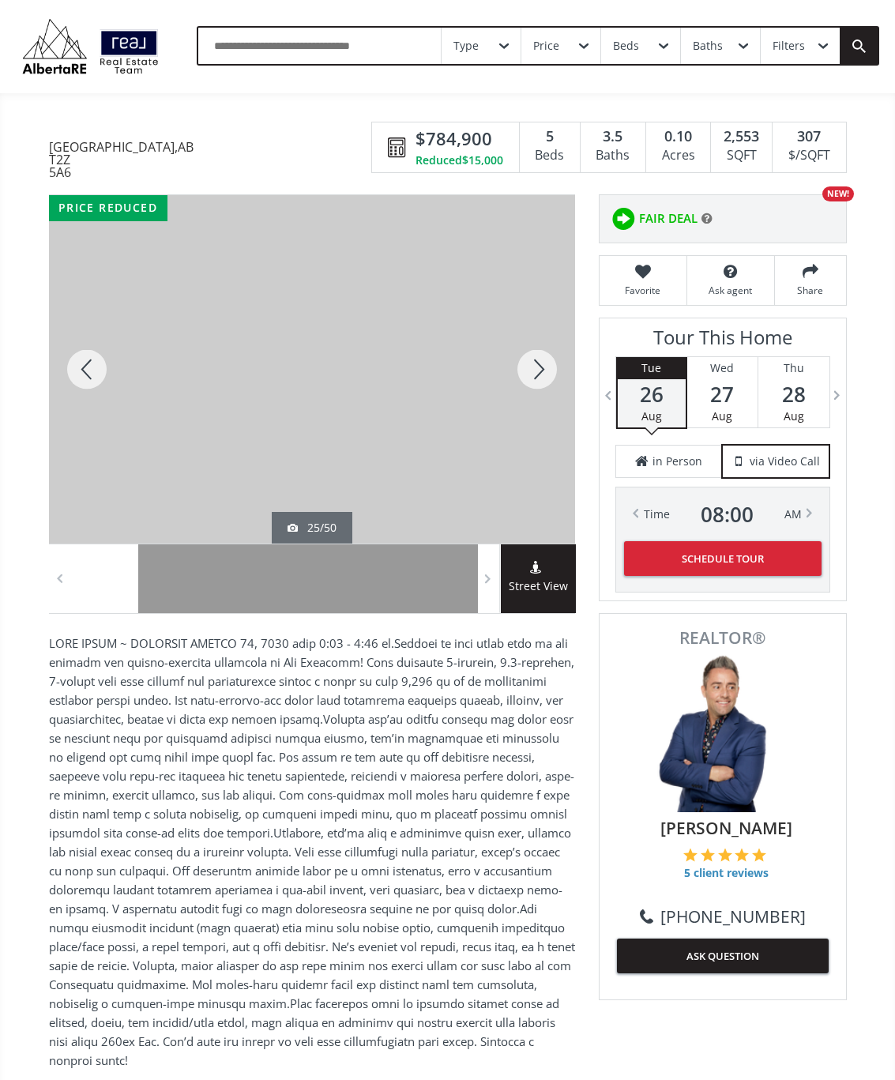
click at [556, 373] on div at bounding box center [538, 369] width 76 height 349
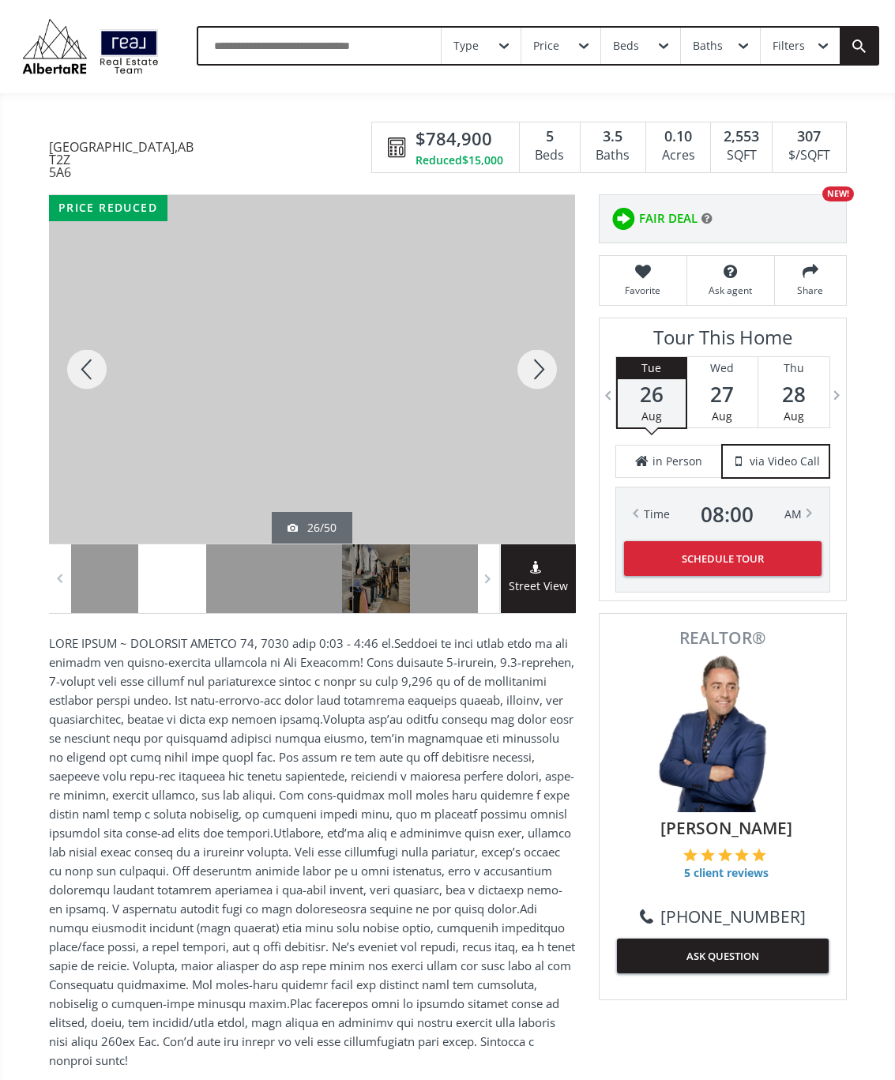
click at [548, 372] on div at bounding box center [538, 369] width 76 height 349
click at [542, 375] on div at bounding box center [538, 369] width 76 height 349
click at [542, 383] on div at bounding box center [538, 369] width 76 height 349
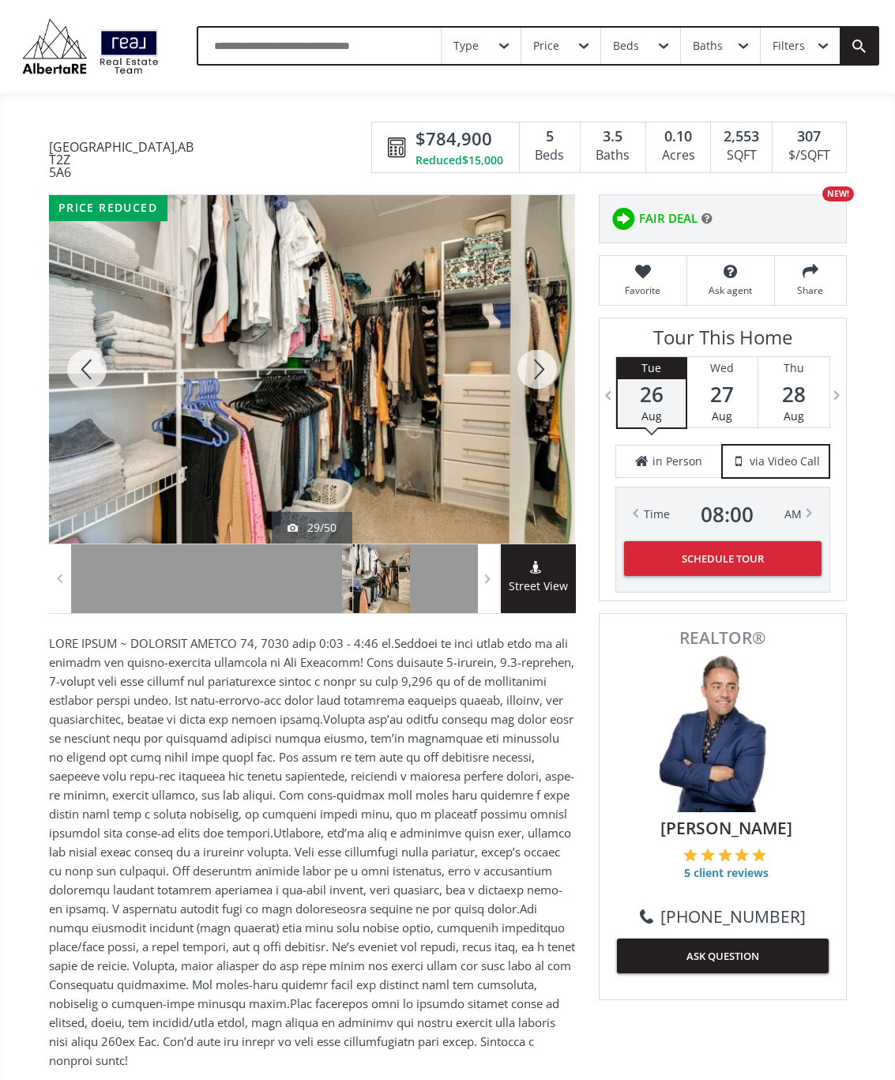
click at [548, 384] on div at bounding box center [538, 369] width 76 height 349
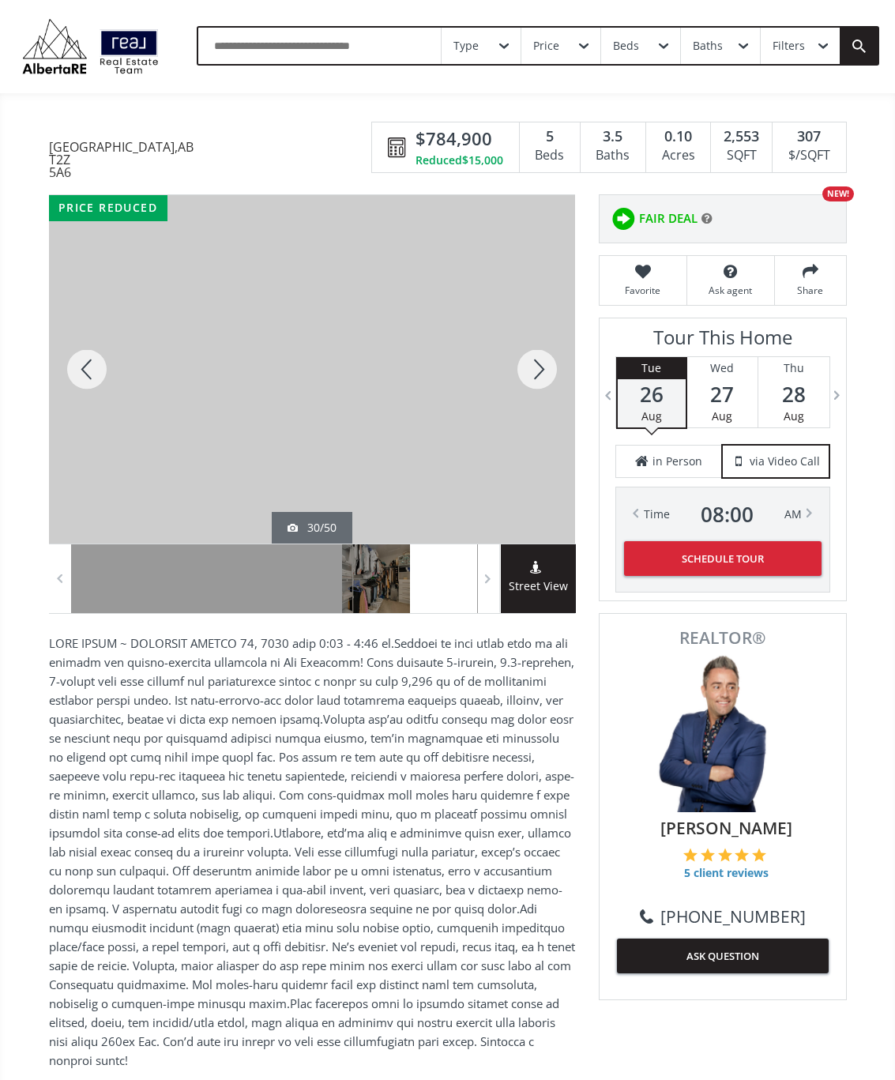
click at [556, 380] on div at bounding box center [538, 369] width 76 height 349
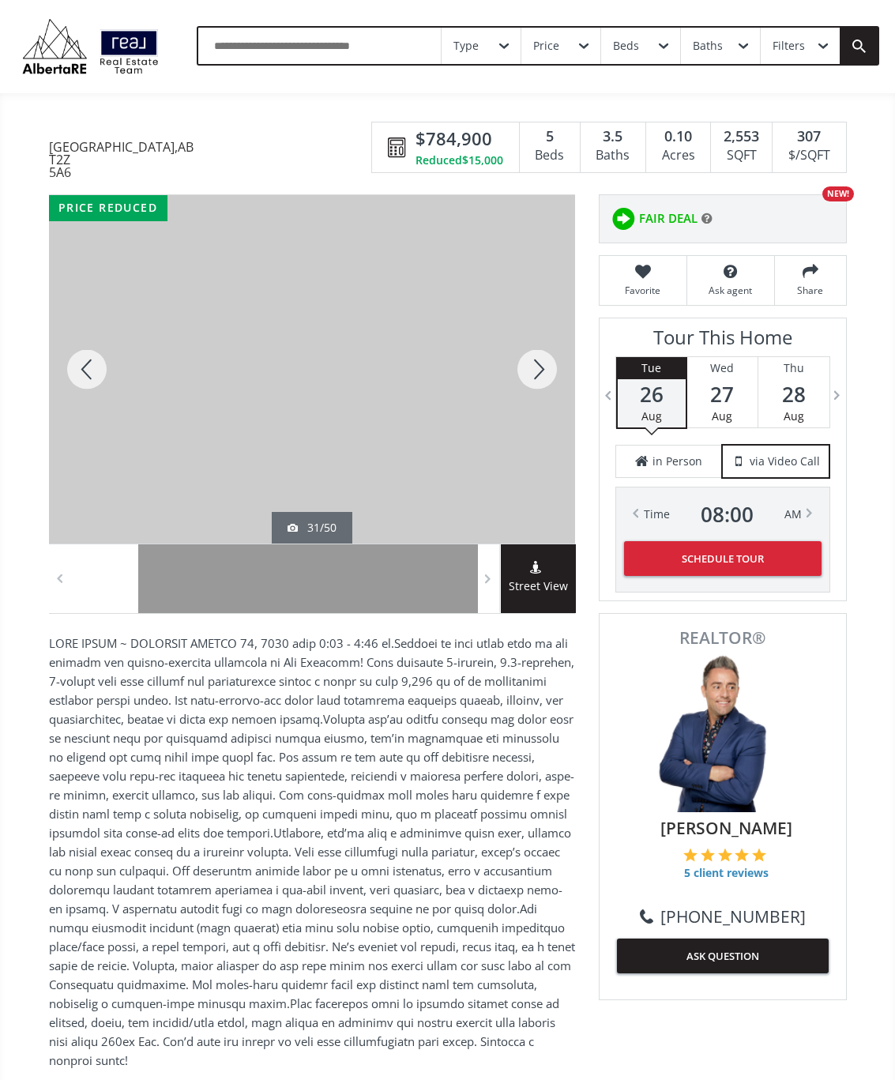
click at [558, 374] on div at bounding box center [538, 369] width 76 height 349
click at [544, 374] on div at bounding box center [538, 369] width 76 height 349
click at [549, 388] on div at bounding box center [538, 369] width 76 height 349
click at [545, 392] on div at bounding box center [538, 369] width 76 height 349
click at [549, 379] on div at bounding box center [538, 369] width 76 height 349
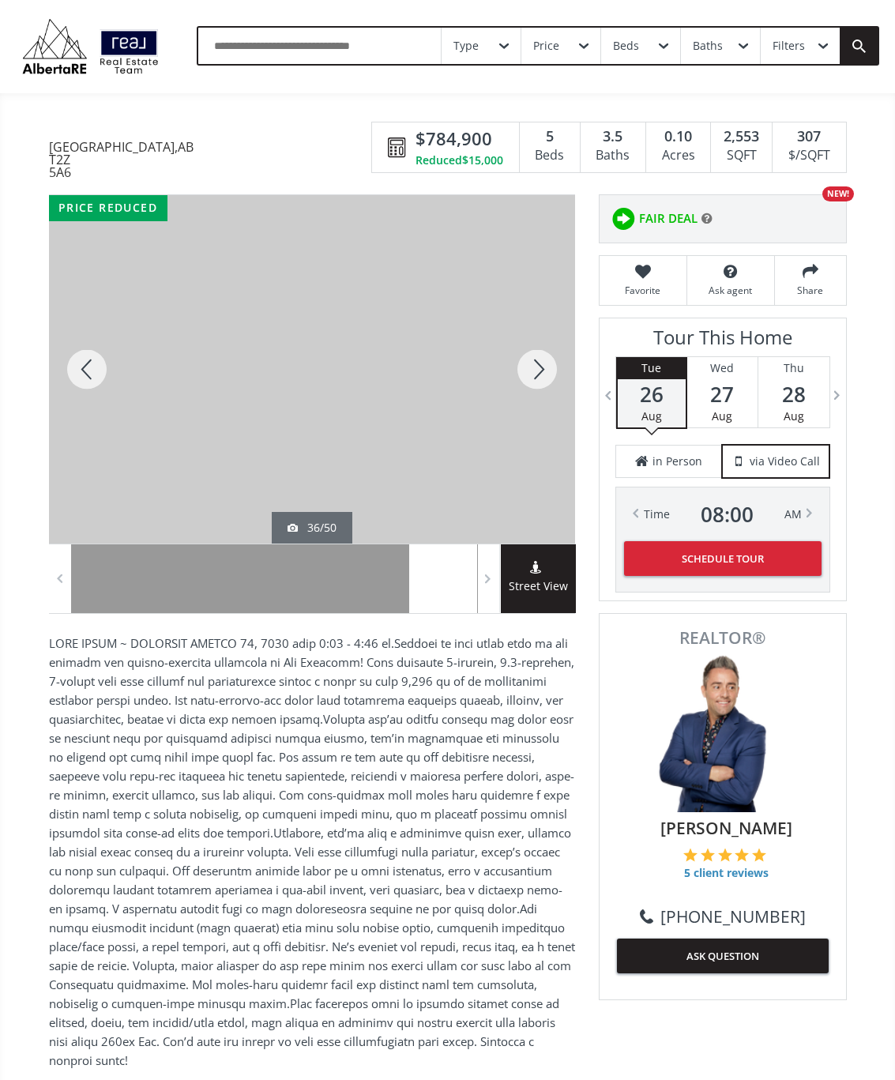
click at [550, 379] on div at bounding box center [538, 369] width 76 height 349
click at [551, 381] on div at bounding box center [538, 369] width 76 height 349
click at [560, 379] on div at bounding box center [538, 369] width 76 height 349
click at [552, 379] on div at bounding box center [538, 369] width 76 height 349
click at [558, 384] on div at bounding box center [538, 369] width 76 height 349
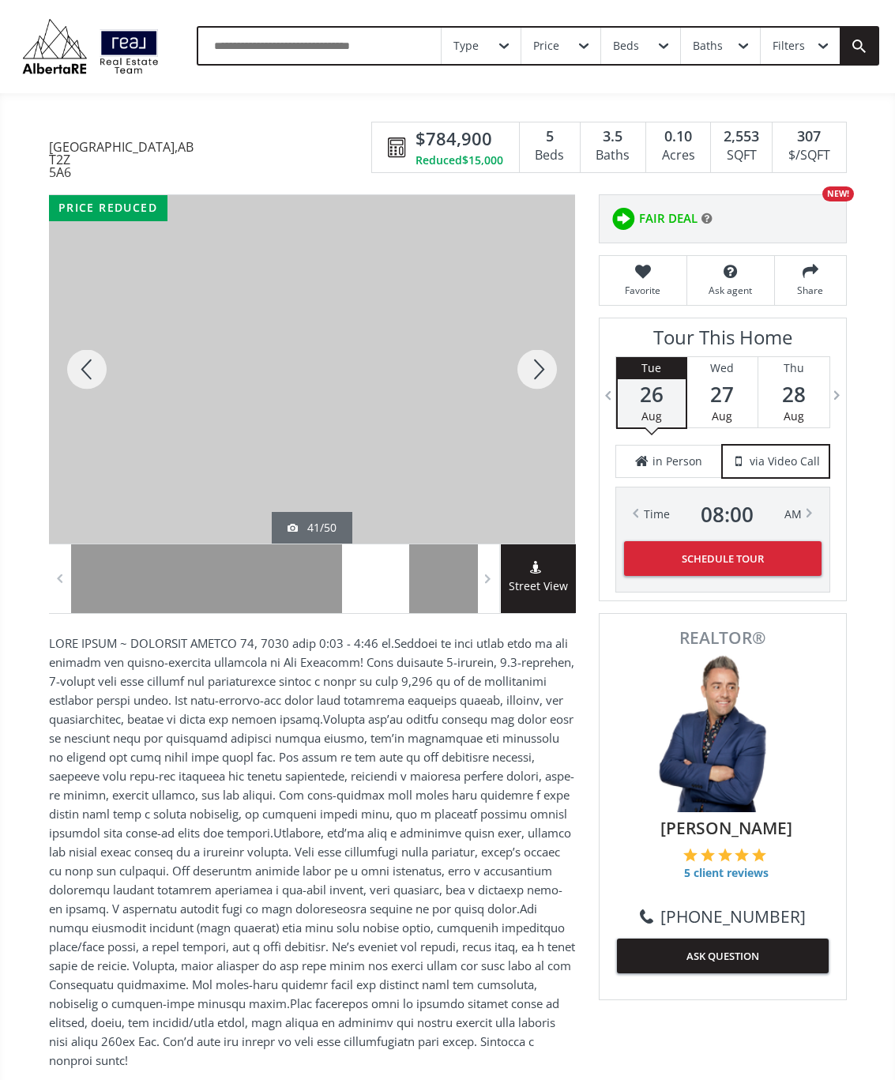
click at [541, 386] on div at bounding box center [538, 369] width 76 height 349
click at [552, 383] on div at bounding box center [538, 369] width 76 height 349
click at [548, 383] on div at bounding box center [538, 369] width 76 height 349
click at [558, 374] on div at bounding box center [538, 369] width 76 height 349
click at [549, 386] on div at bounding box center [538, 369] width 76 height 349
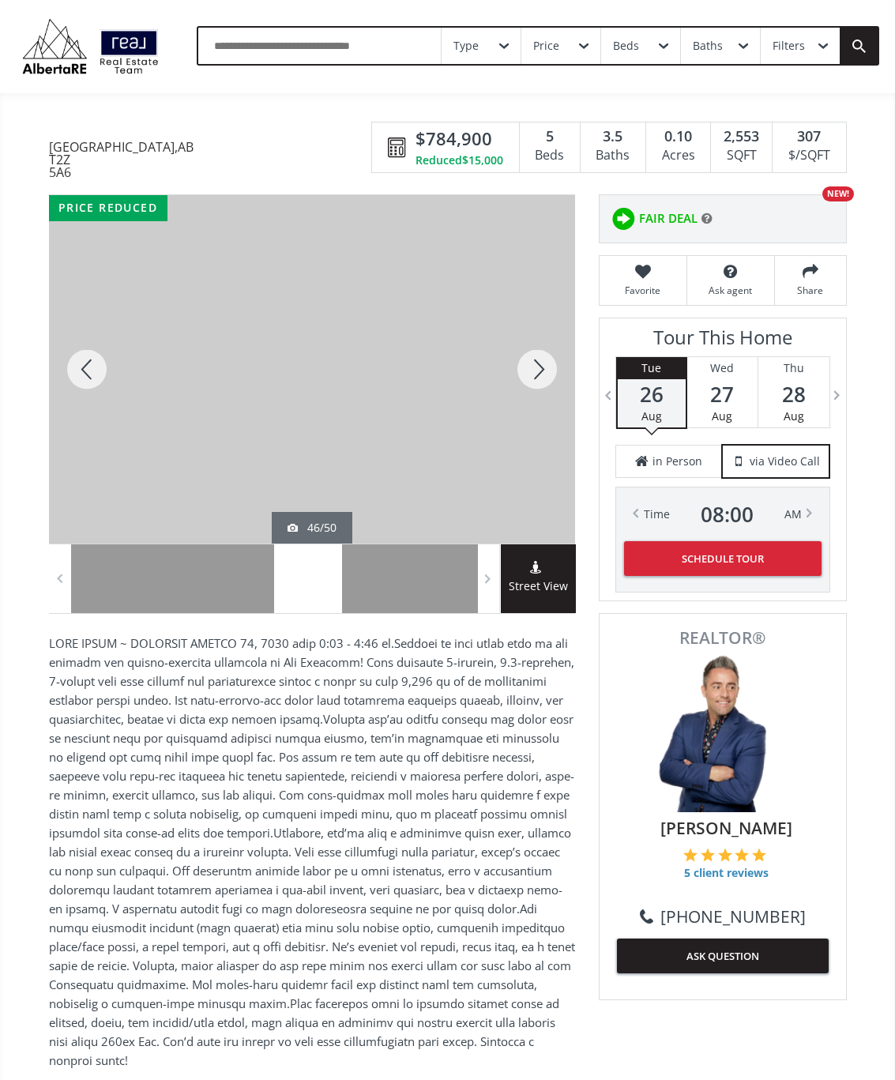
click at [545, 386] on div at bounding box center [538, 369] width 76 height 349
click at [549, 374] on div at bounding box center [538, 369] width 76 height 349
click at [544, 384] on div at bounding box center [538, 369] width 76 height 349
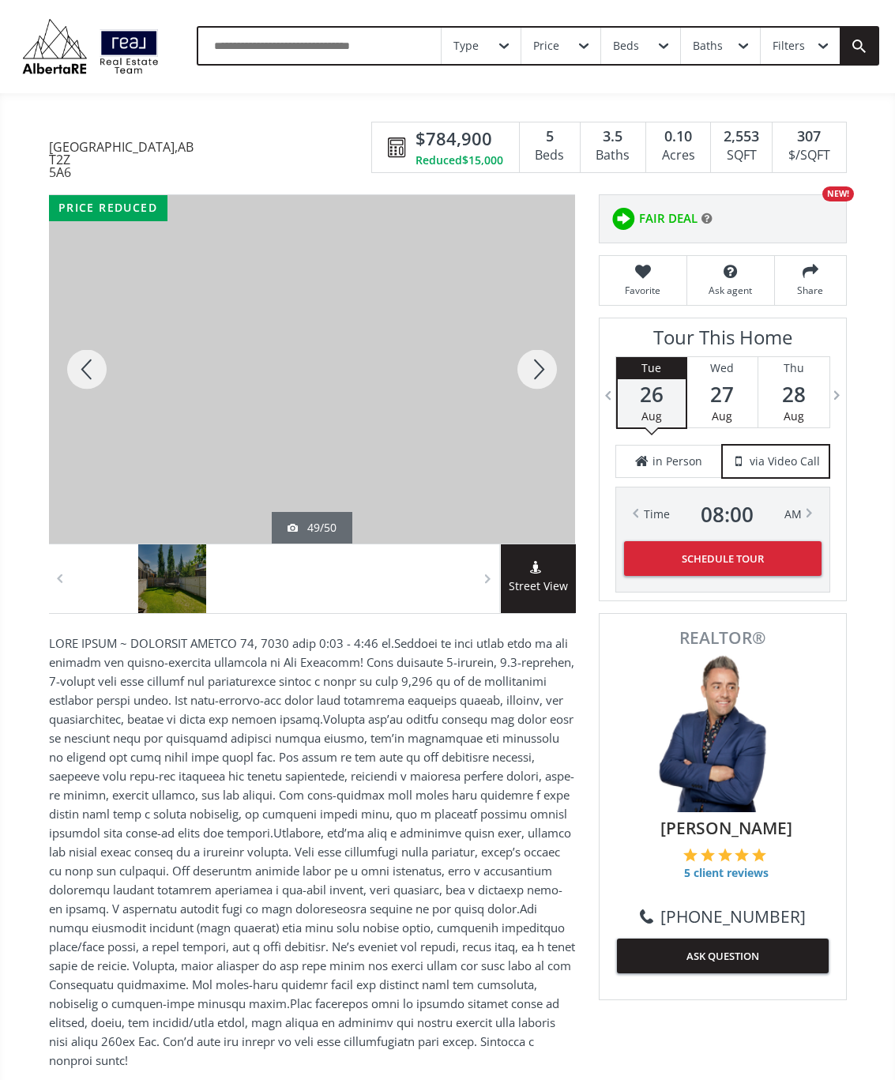
click at [540, 384] on div at bounding box center [538, 369] width 76 height 349
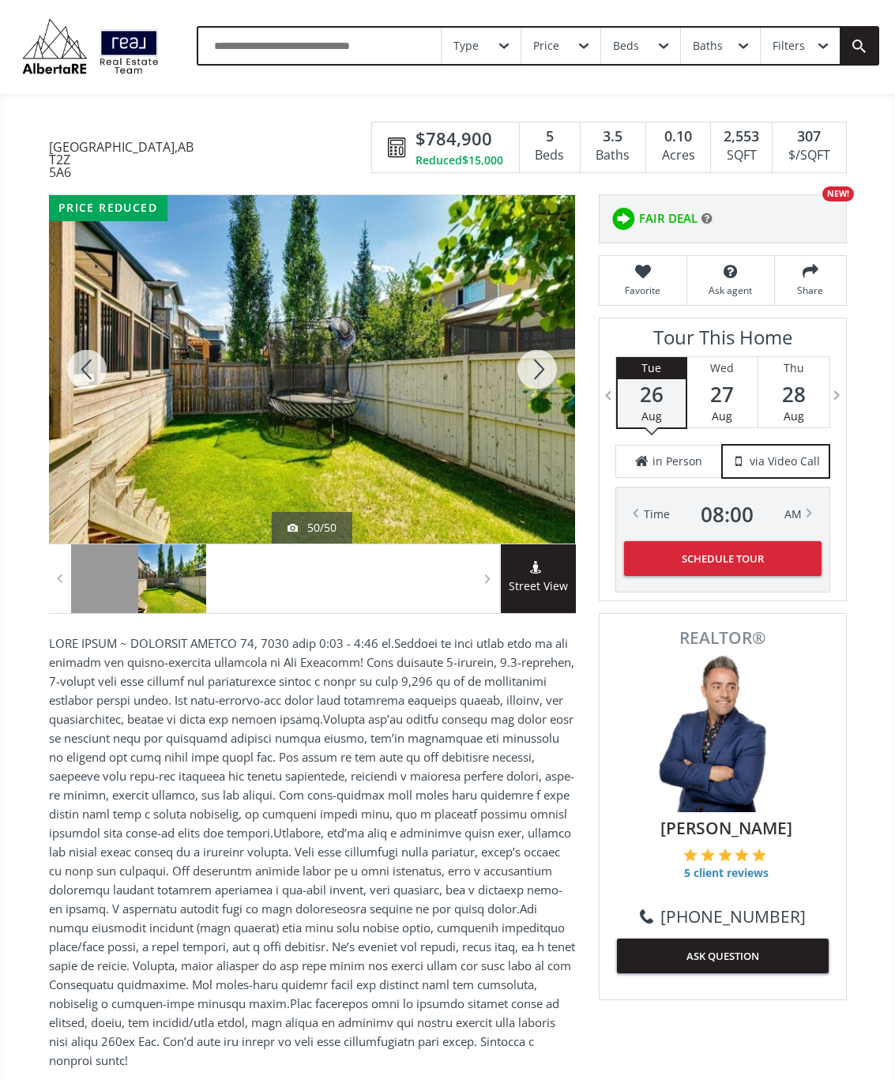
click at [552, 379] on div at bounding box center [538, 369] width 76 height 349
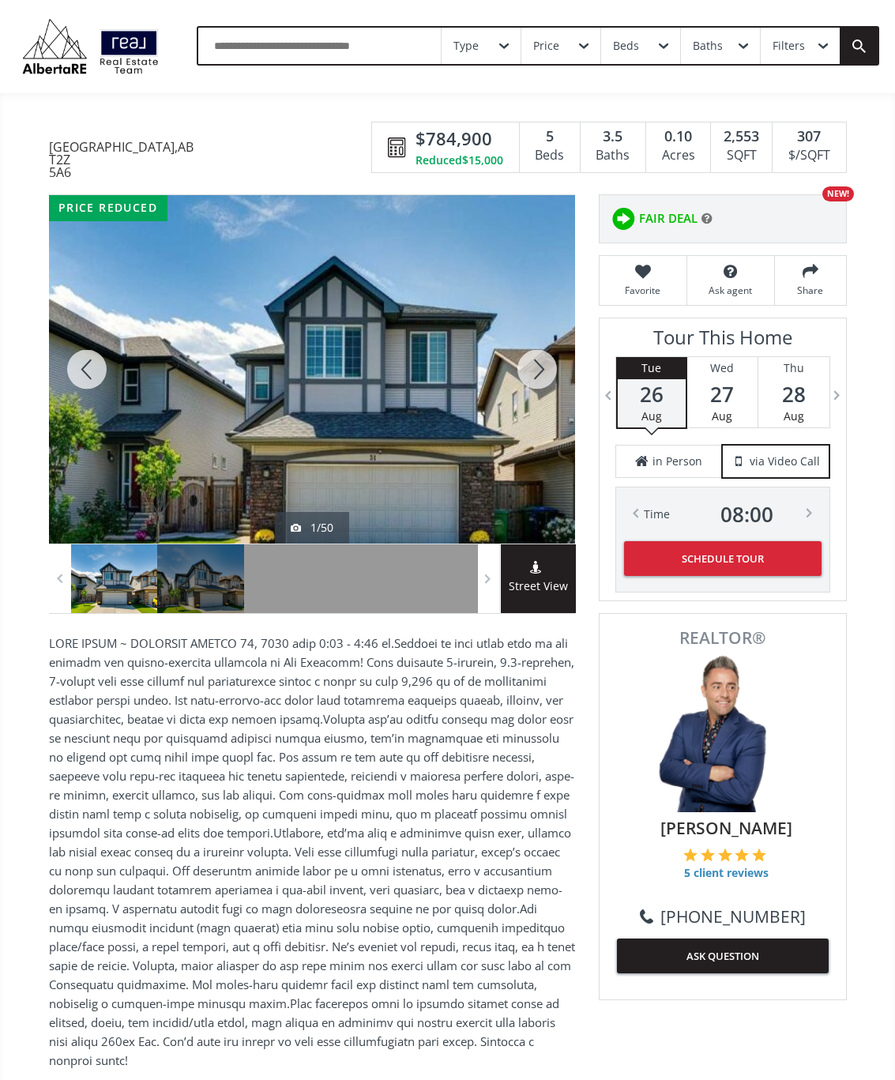
scroll to position [19, 0]
